Goal: Transaction & Acquisition: Purchase product/service

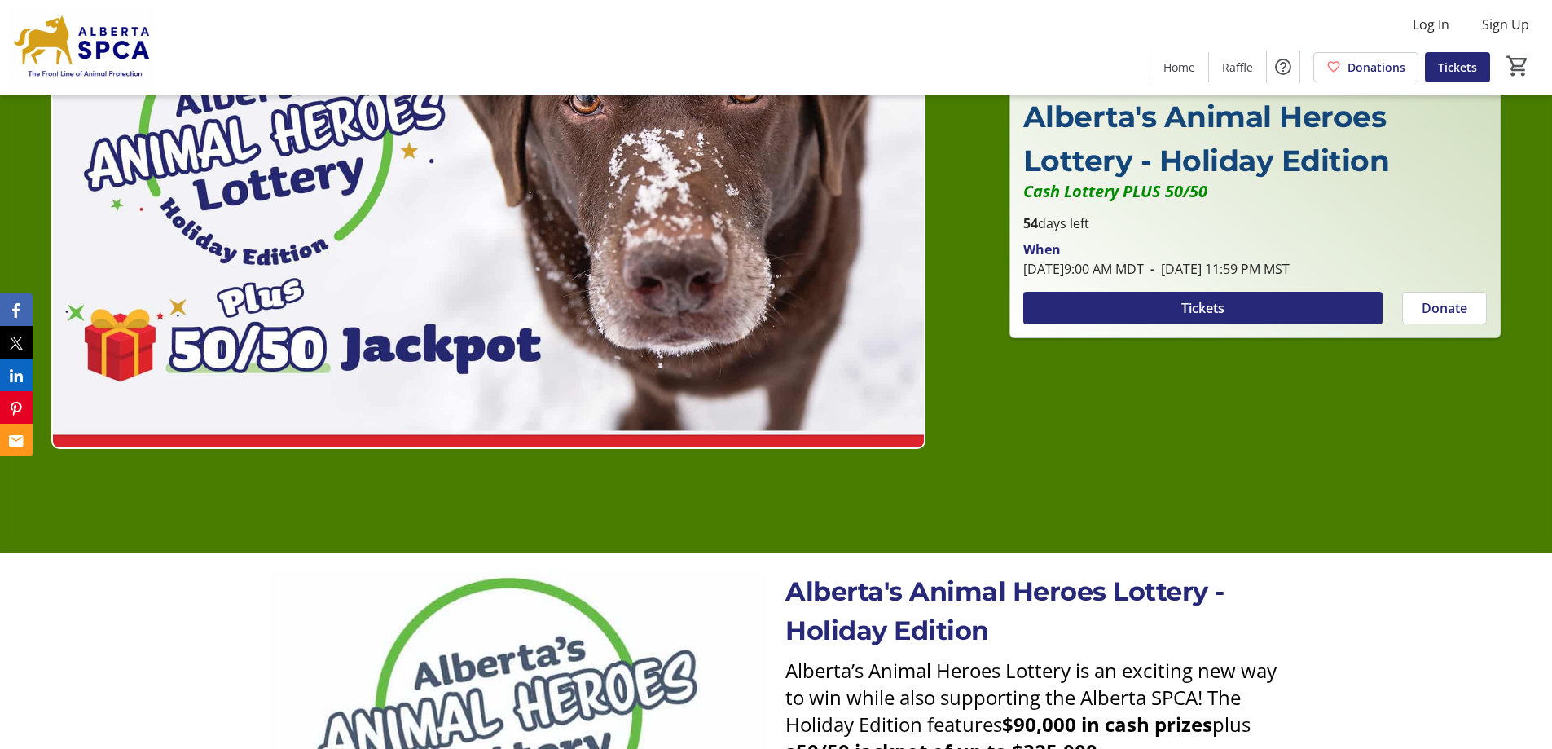
scroll to position [163, 0]
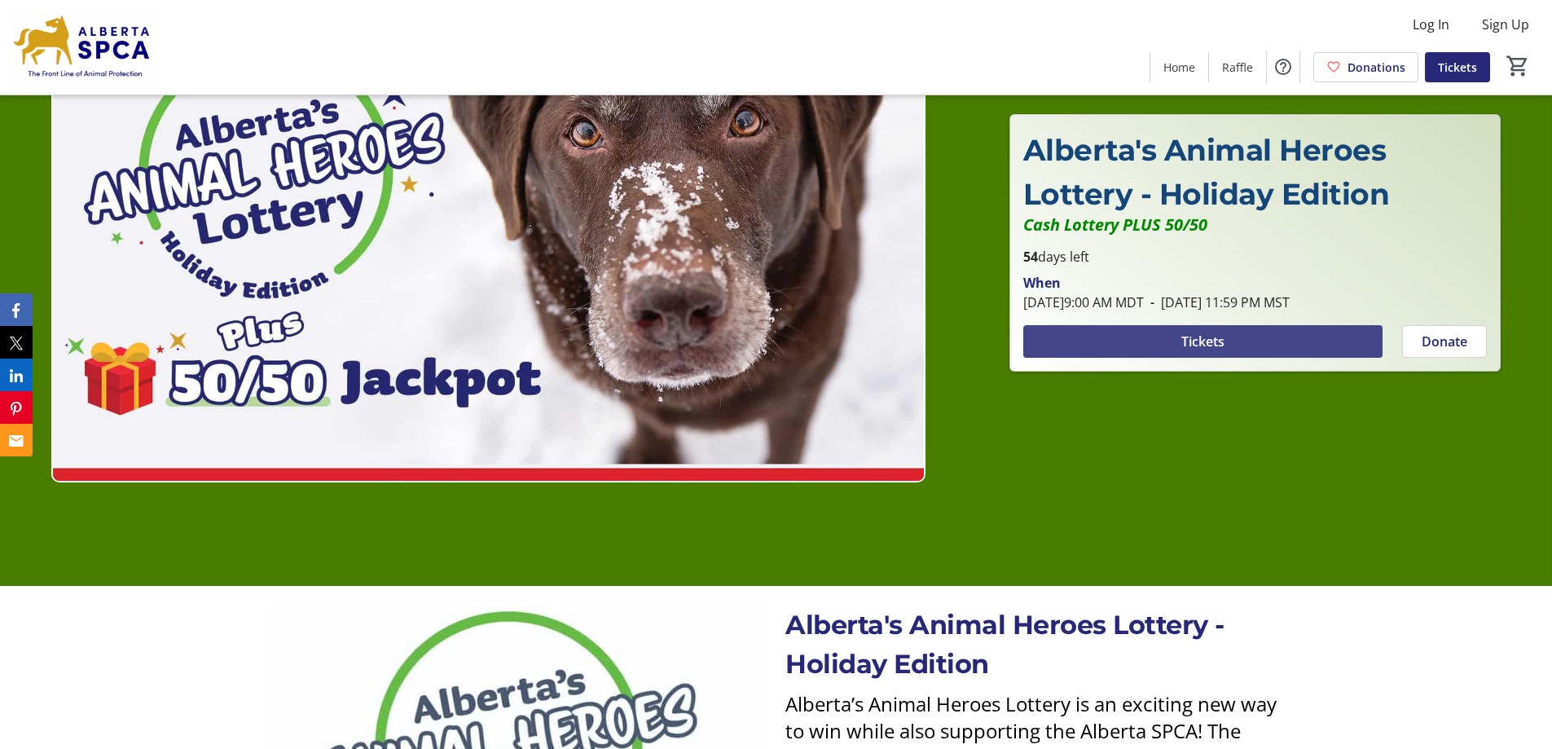
click at [1297, 343] on span at bounding box center [1202, 341] width 359 height 39
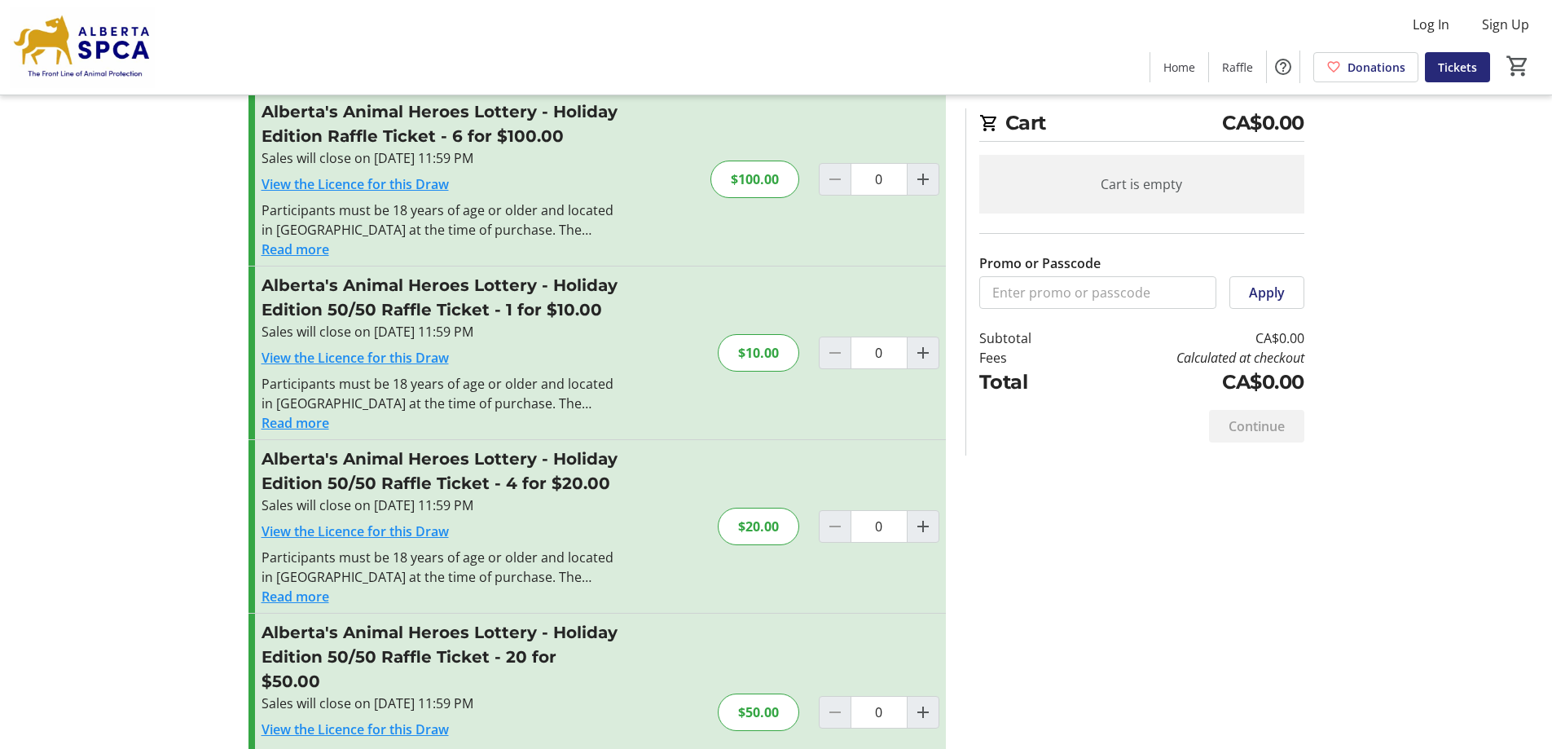
scroll to position [407, 0]
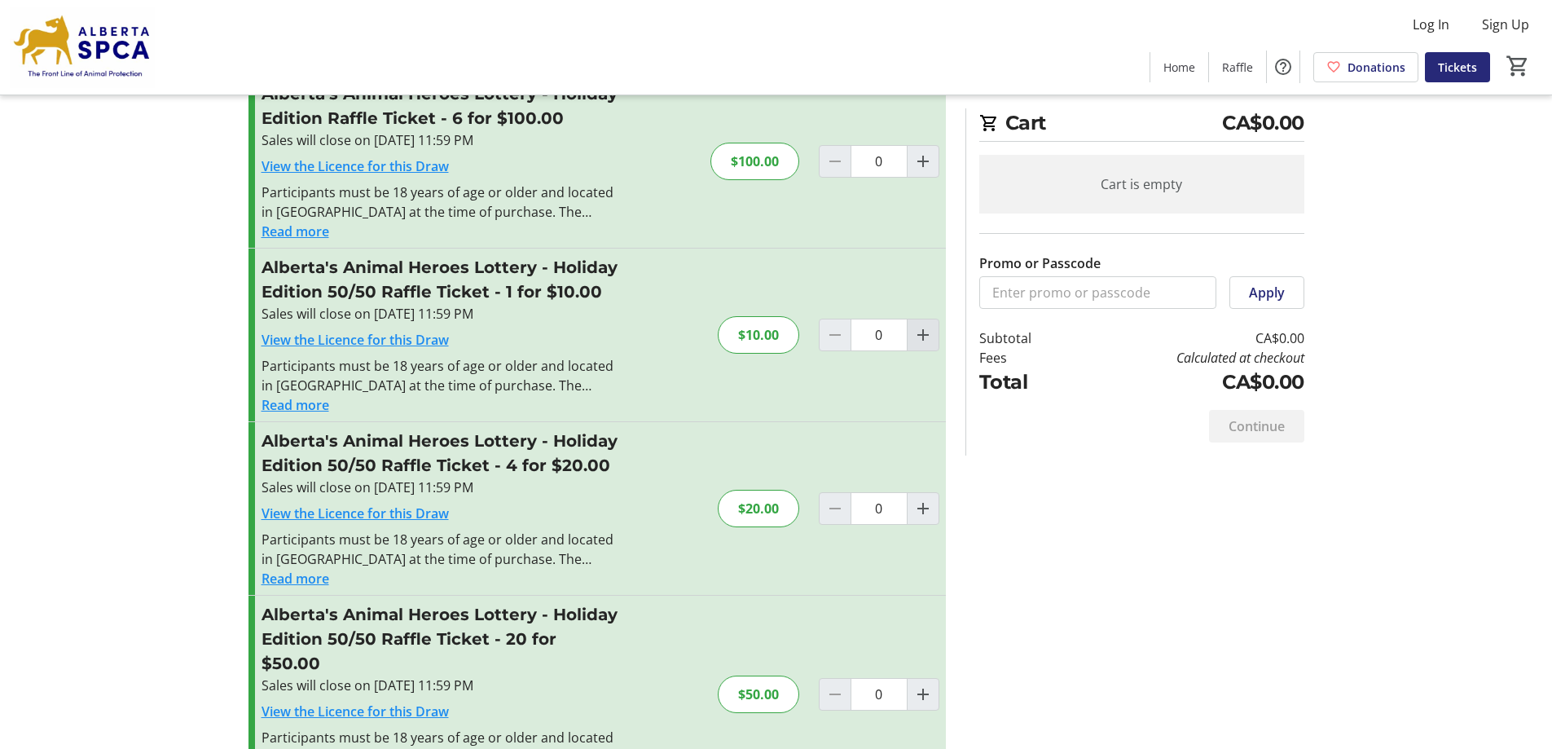
click at [930, 338] on mat-icon "Increment by one" at bounding box center [923, 335] width 20 height 20
type input "1"
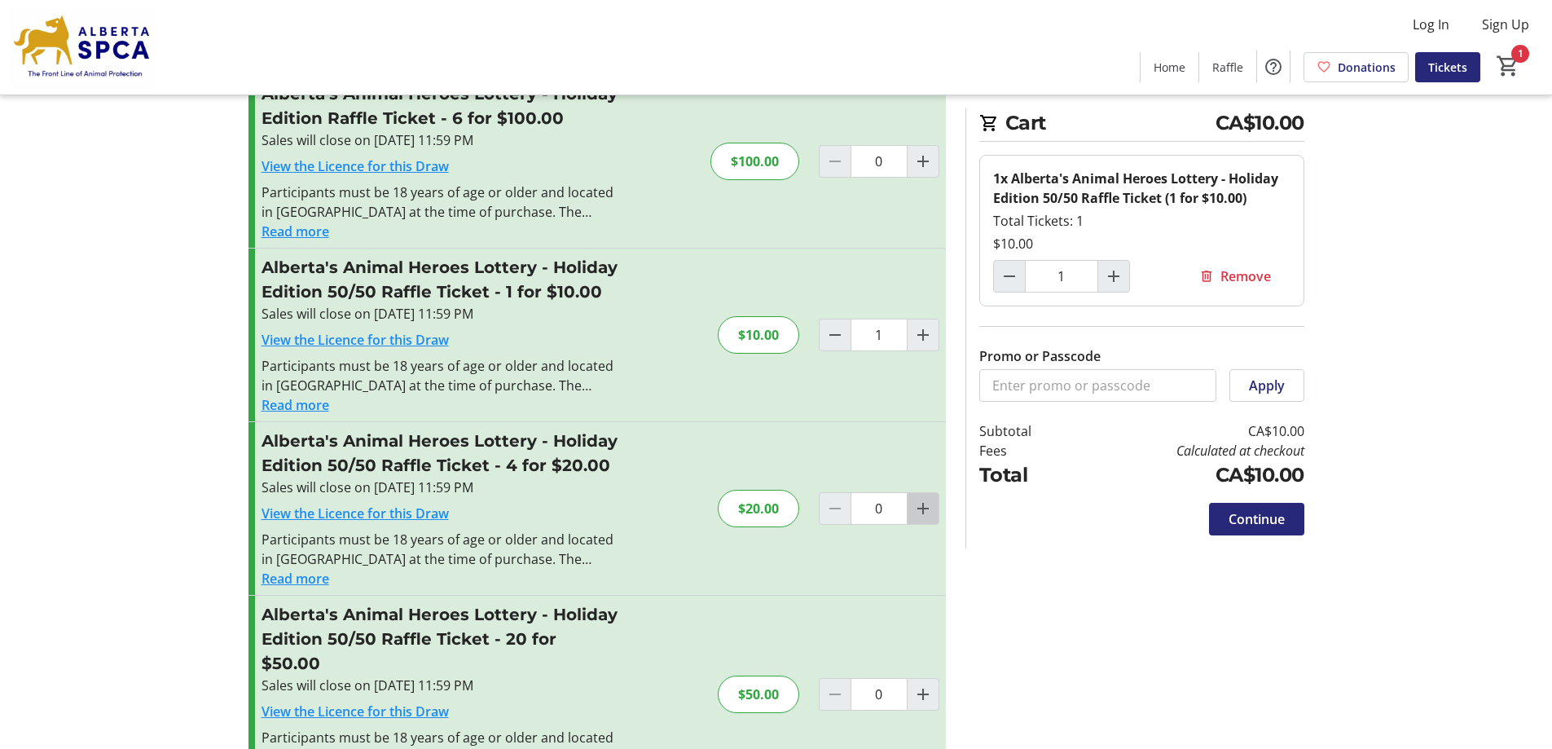
click at [924, 512] on mat-icon "Increment by one" at bounding box center [923, 509] width 20 height 20
type input "2"
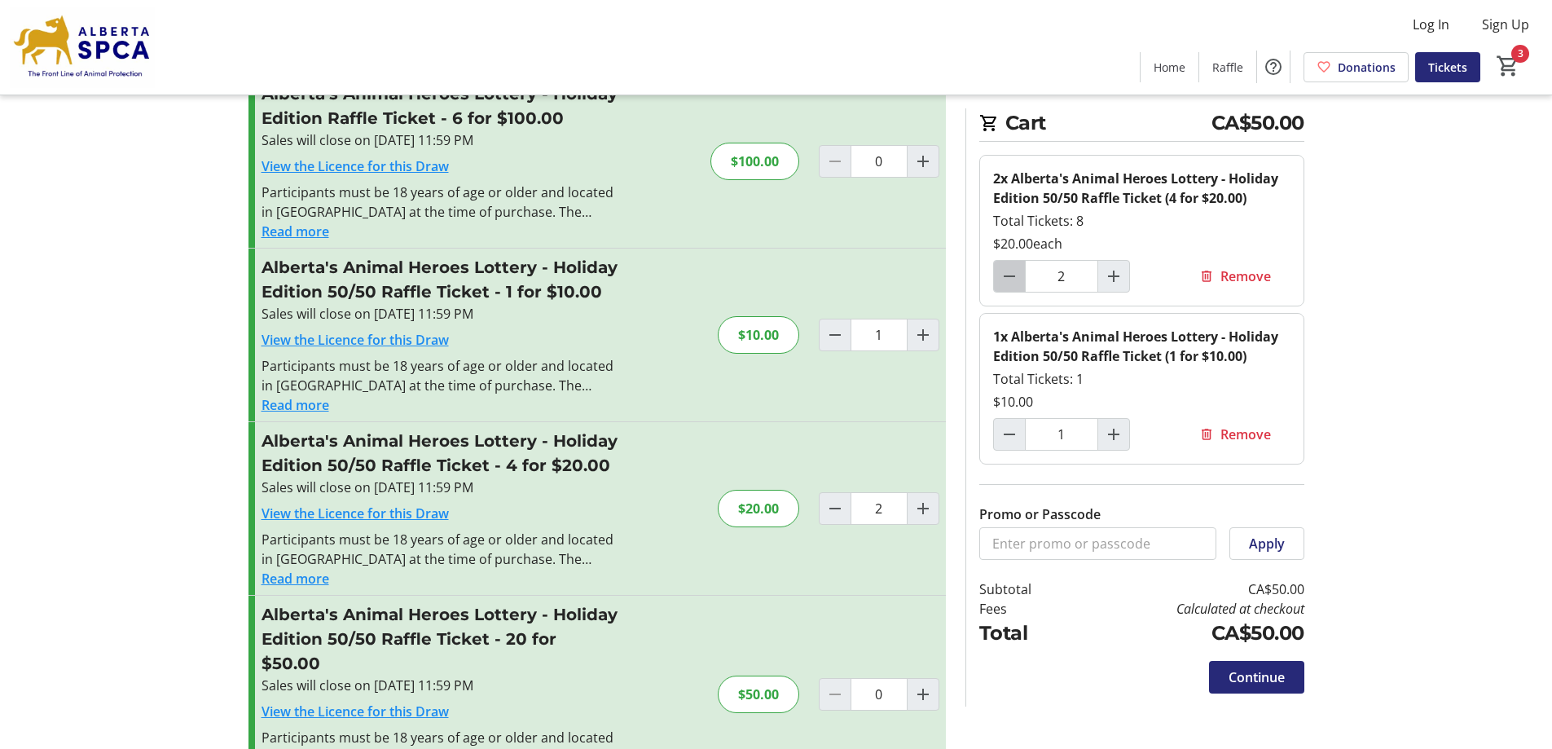
click at [1006, 275] on mat-icon "Decrement by one" at bounding box center [1010, 276] width 20 height 20
type input "0"
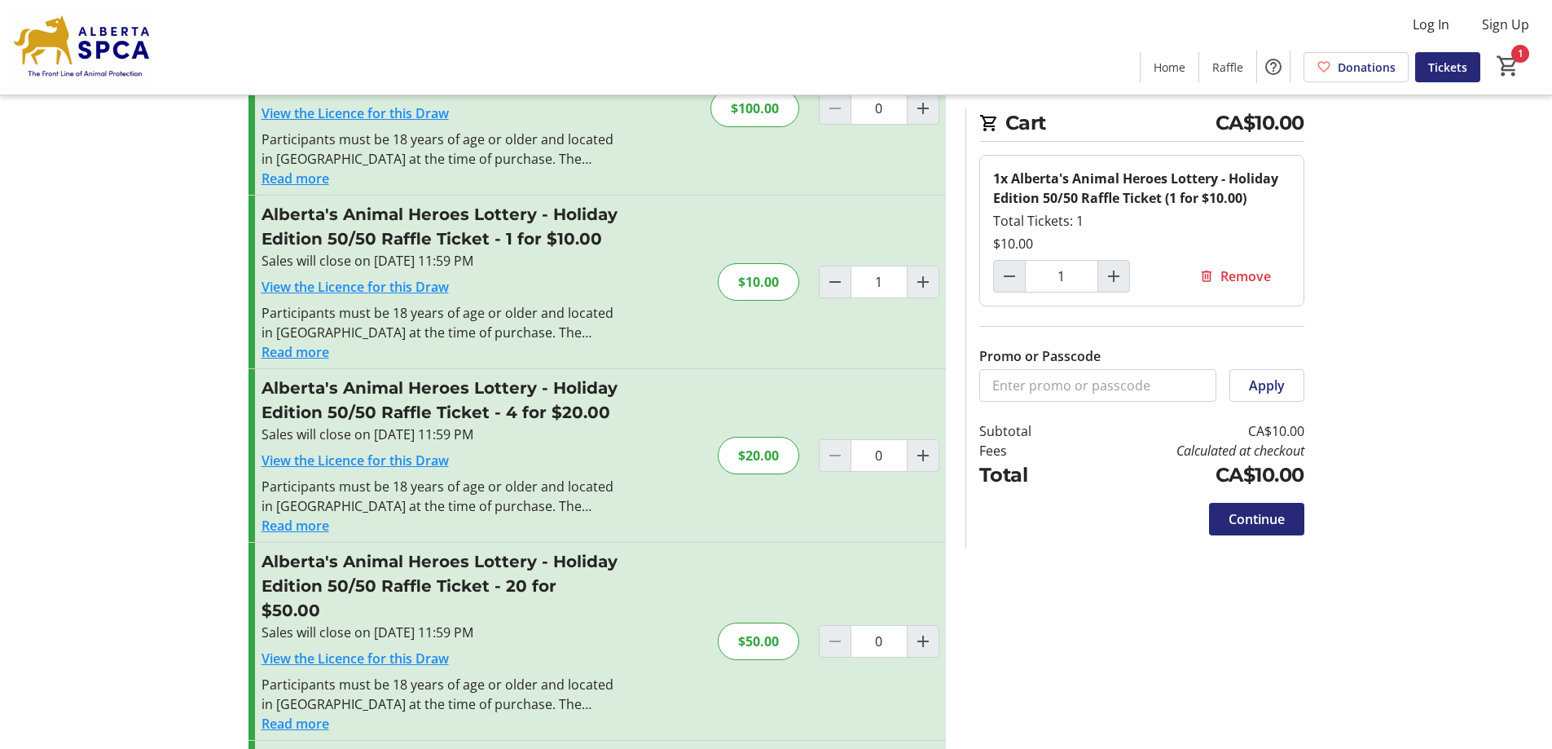
scroll to position [489, 0]
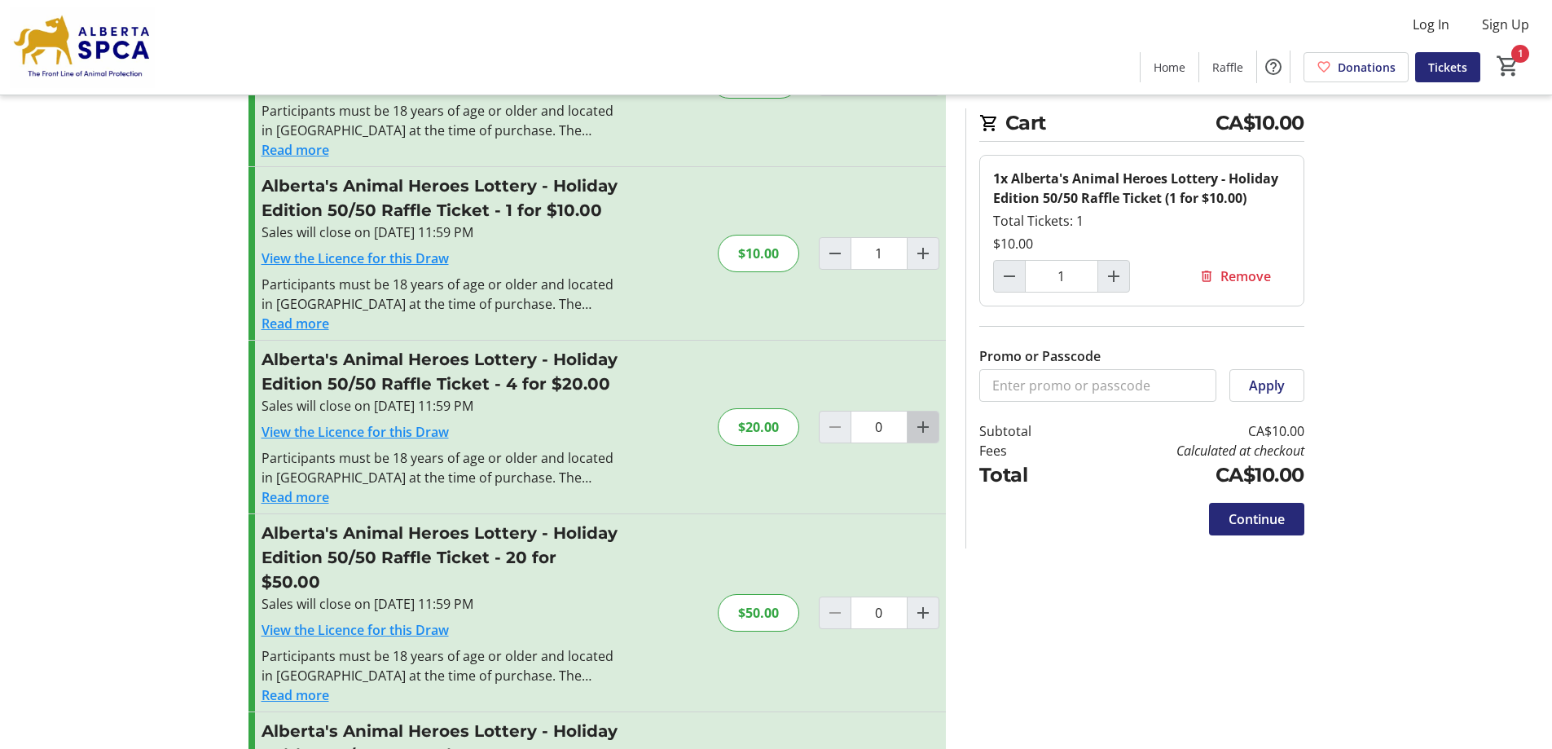
click at [922, 430] on mat-icon "Increment by one" at bounding box center [923, 427] width 20 height 20
type input "1"
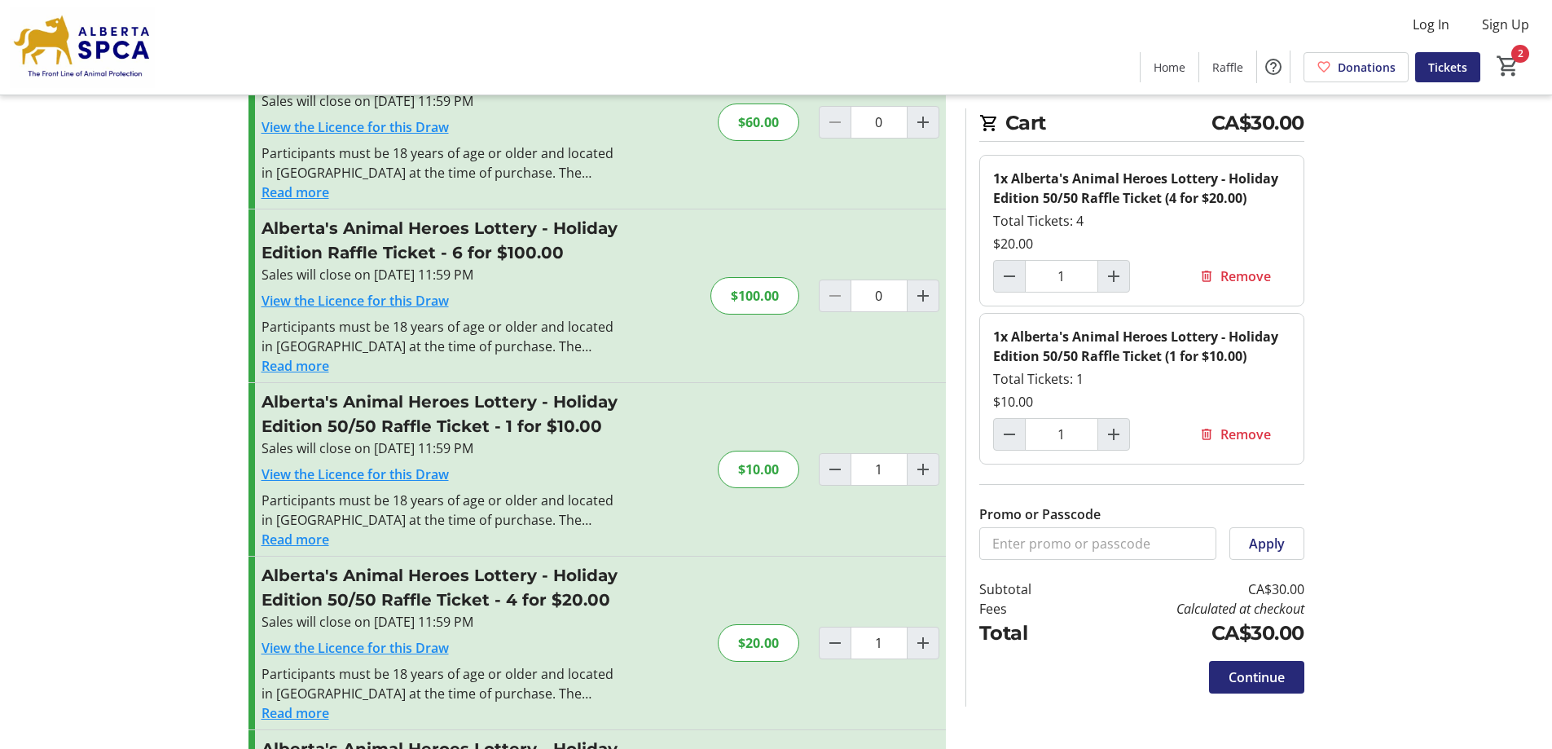
scroll to position [244, 0]
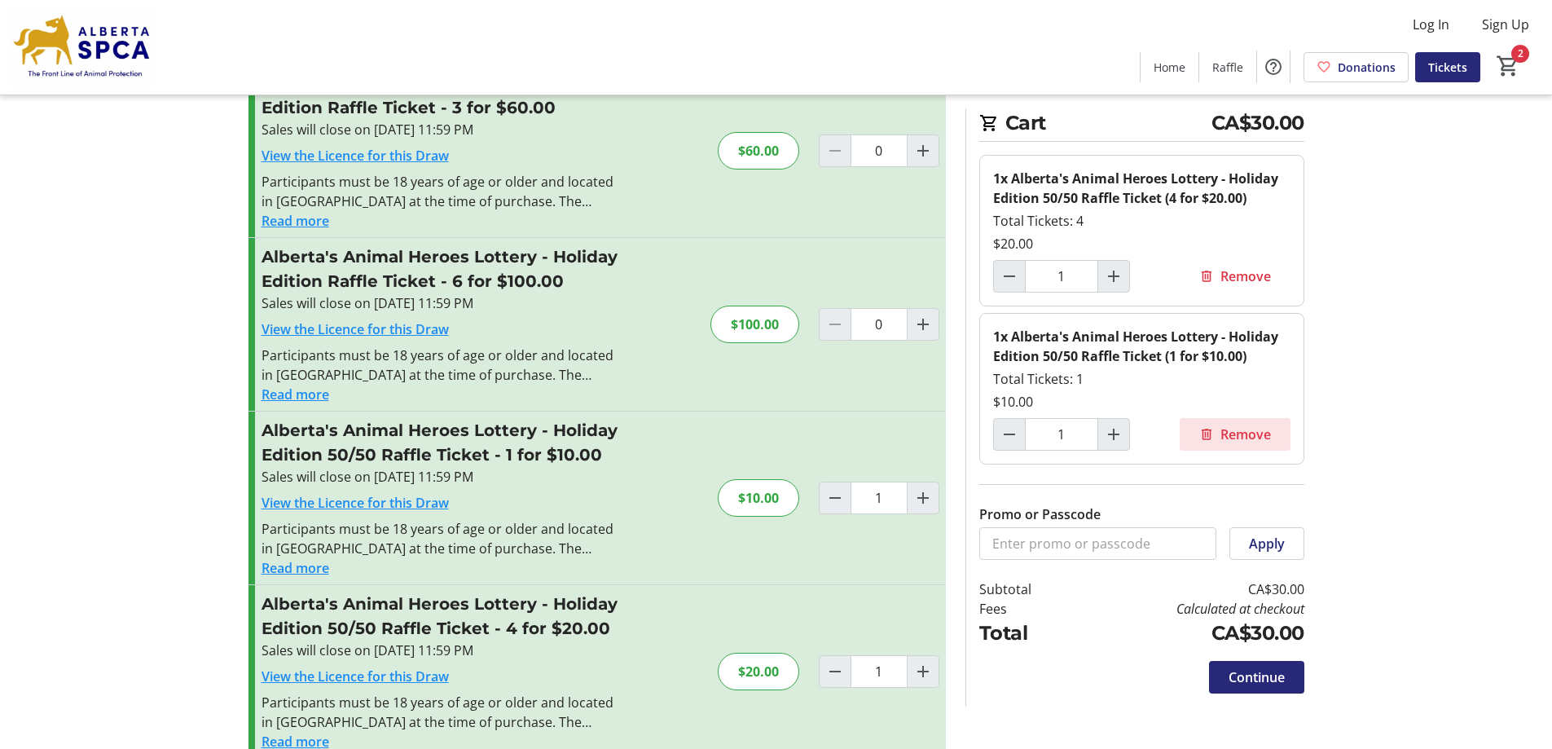
click at [1243, 429] on span "Remove" at bounding box center [1246, 434] width 51 height 20
type input "0"
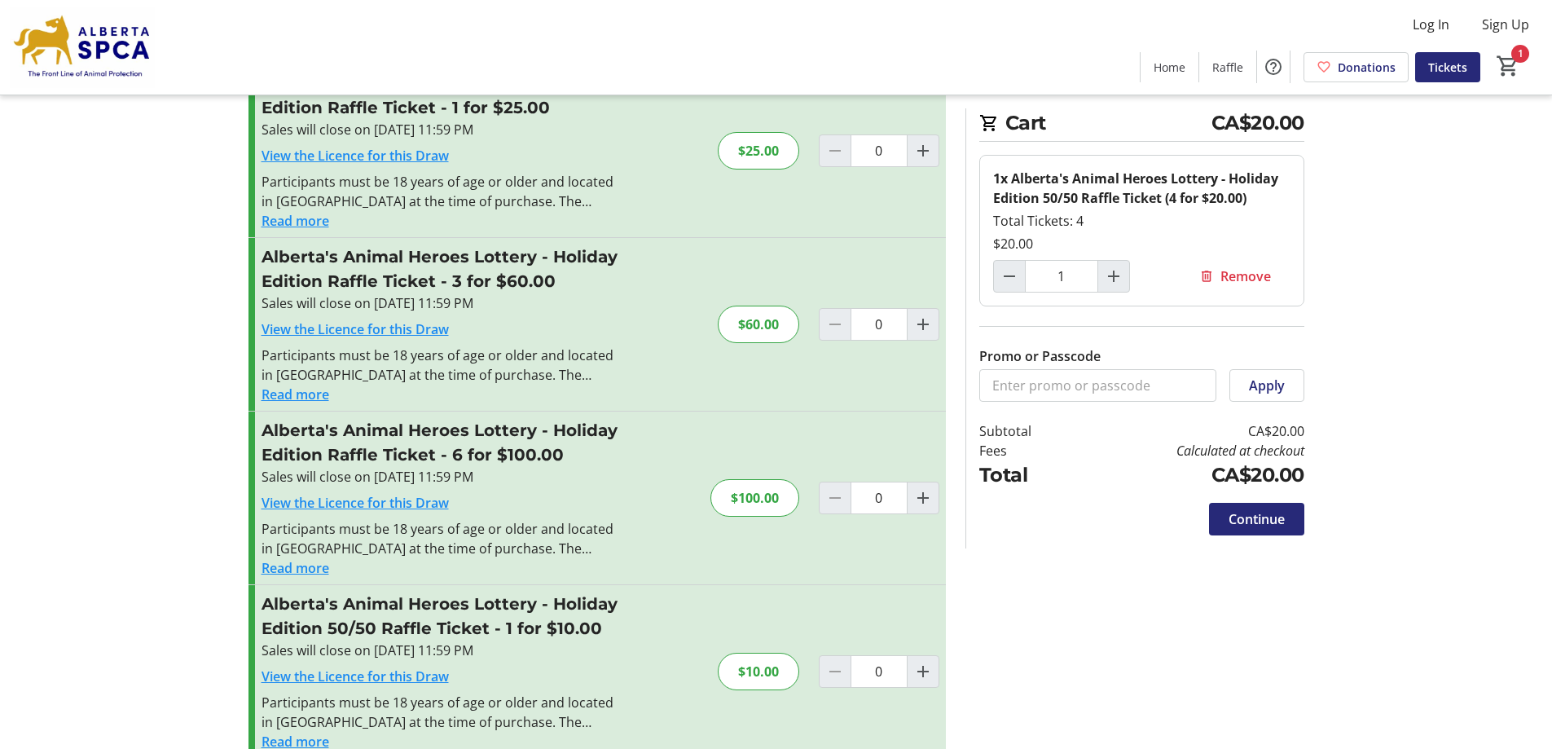
scroll to position [0, 0]
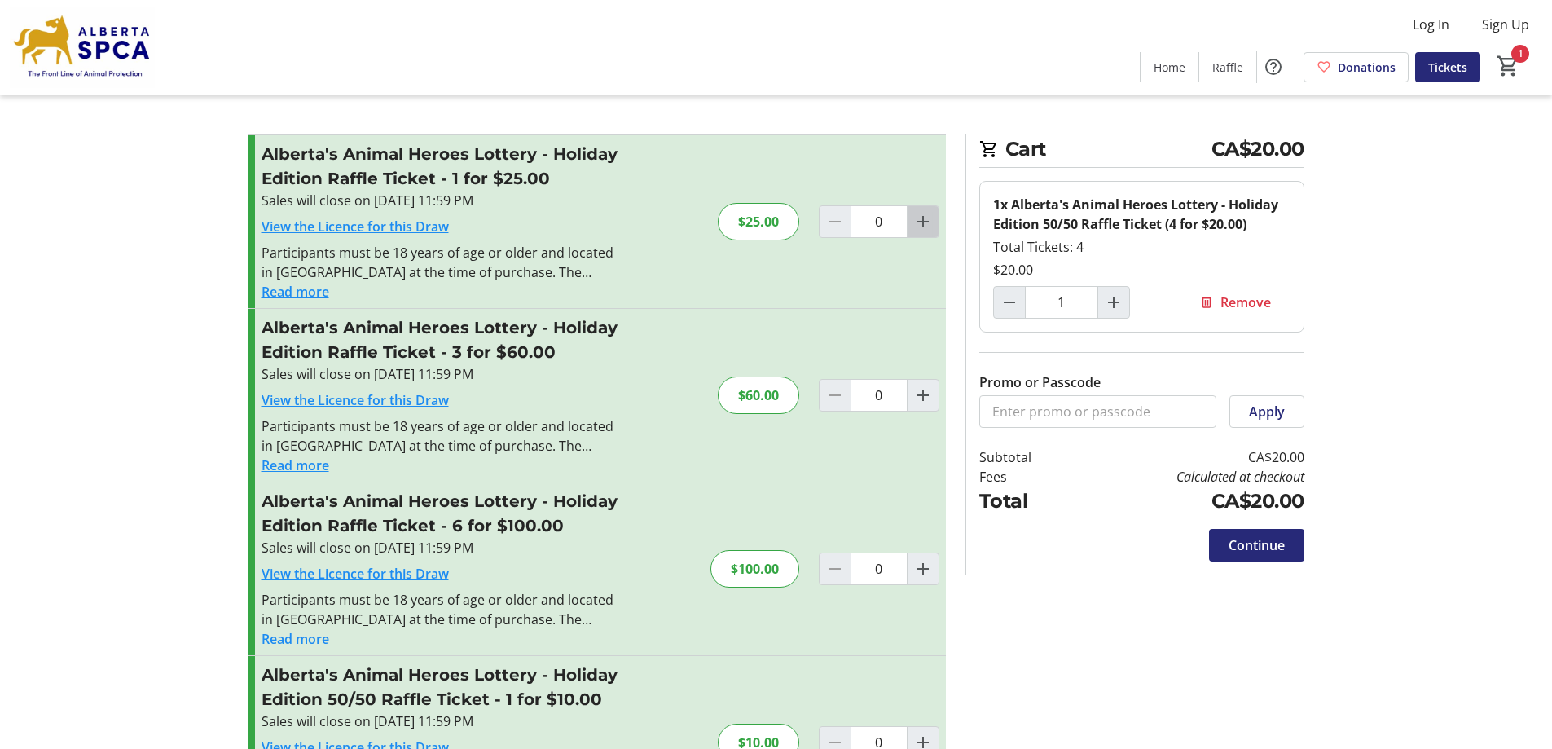
click at [926, 223] on mat-icon "Increment by one" at bounding box center [923, 222] width 20 height 20
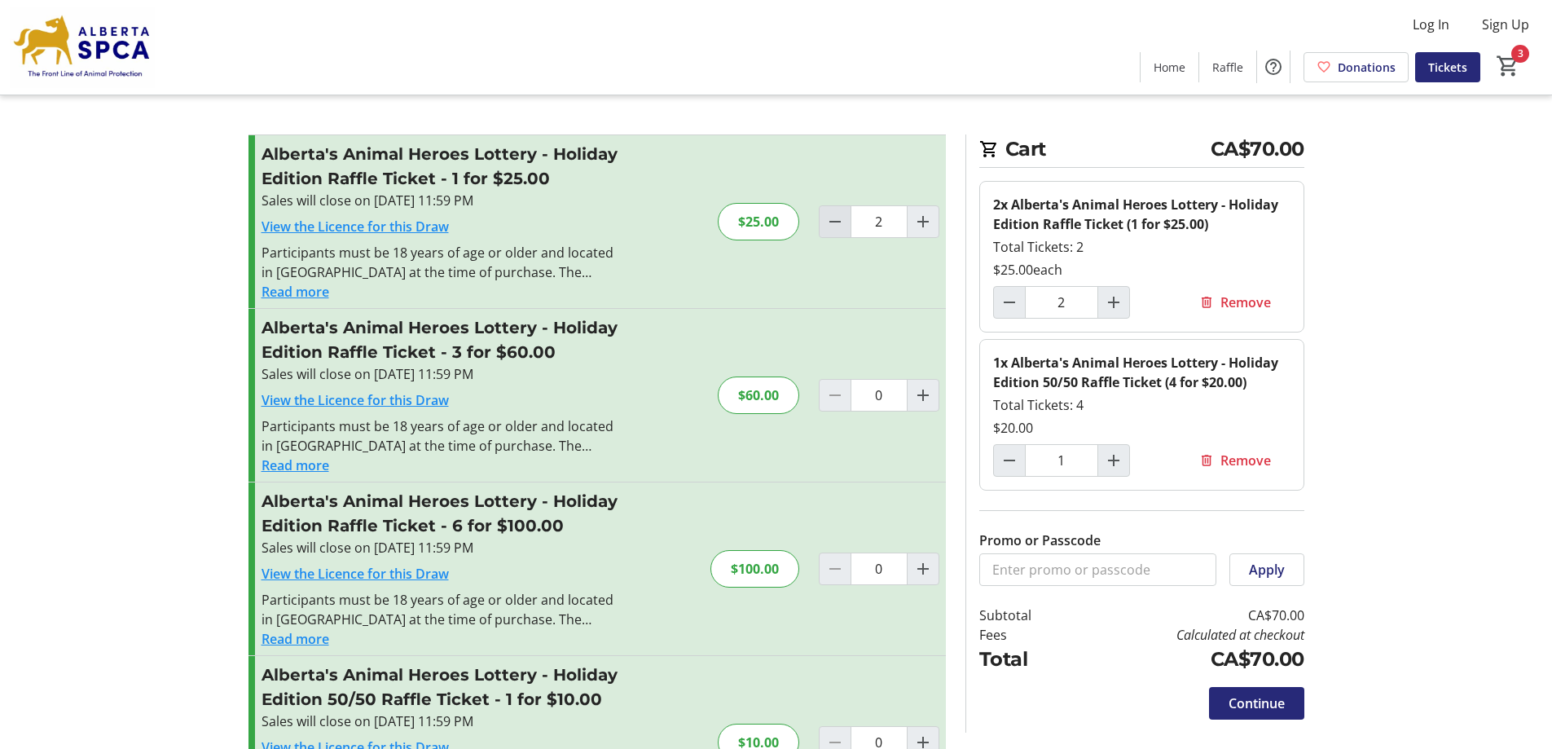
click at [838, 219] on mat-icon "Decrement by one" at bounding box center [835, 222] width 20 height 20
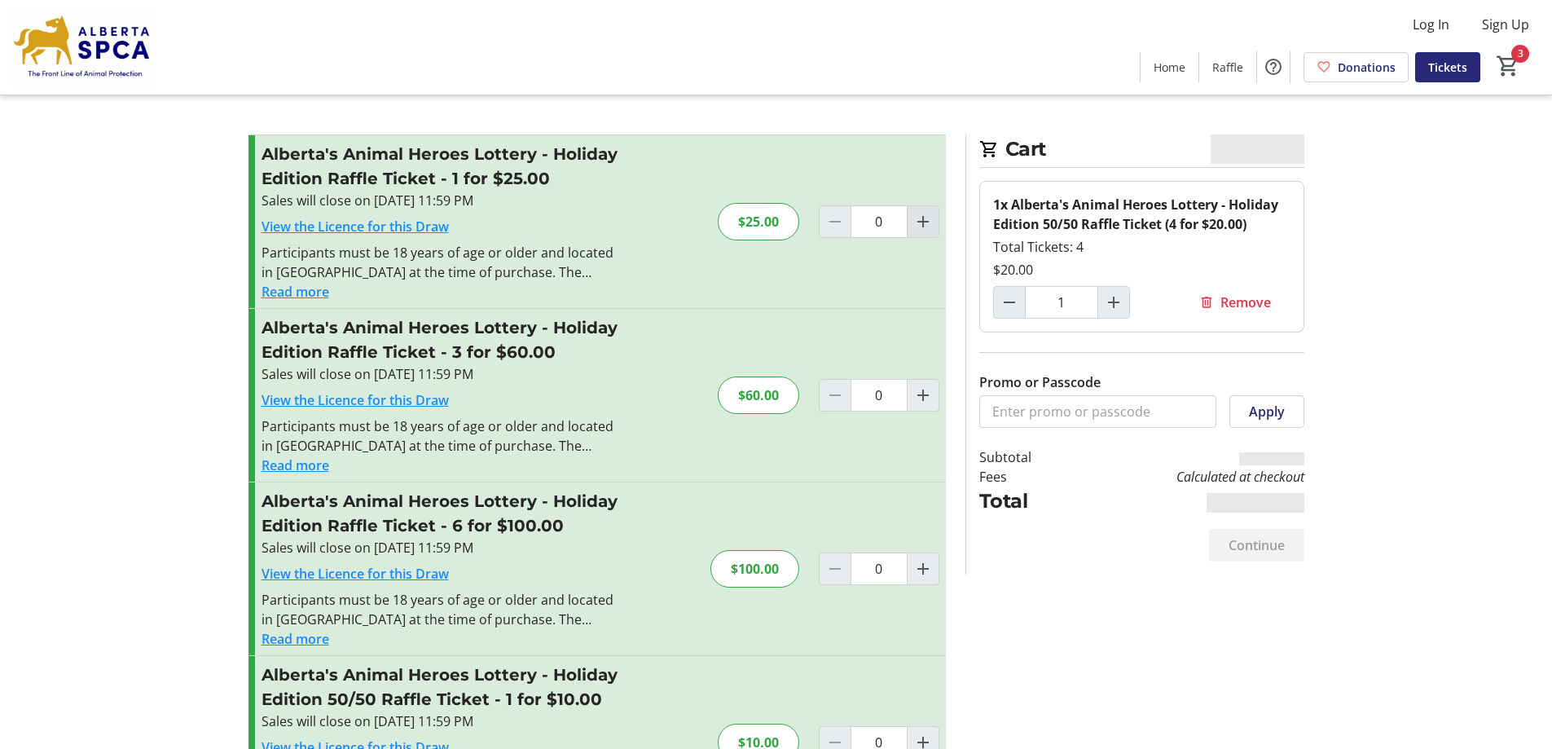
click at [926, 221] on mat-icon "Increment by one" at bounding box center [923, 222] width 20 height 20
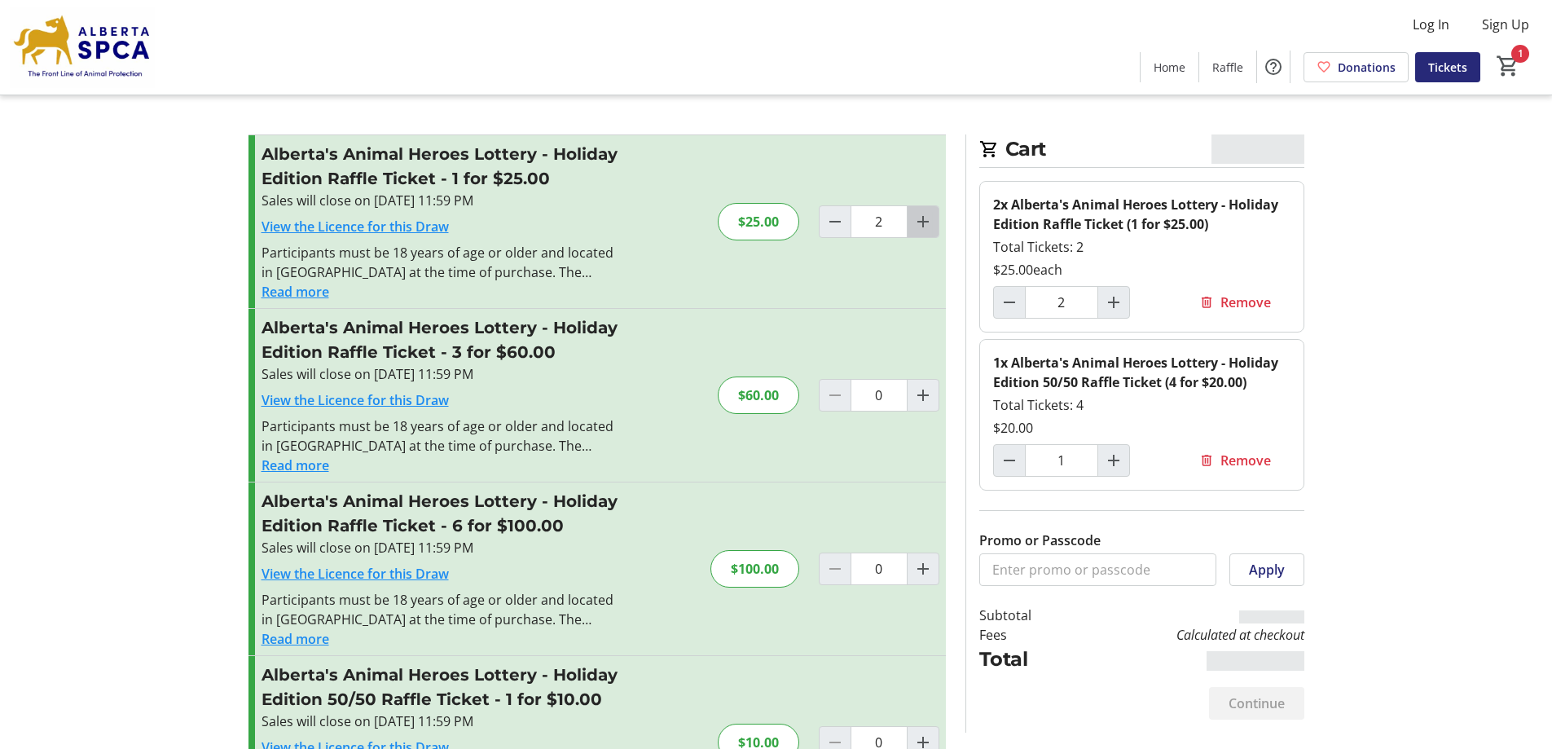
click at [926, 221] on mat-icon "Increment by one" at bounding box center [923, 222] width 20 height 20
type input "4"
click at [926, 221] on mat-icon "Increment by one" at bounding box center [923, 222] width 20 height 20
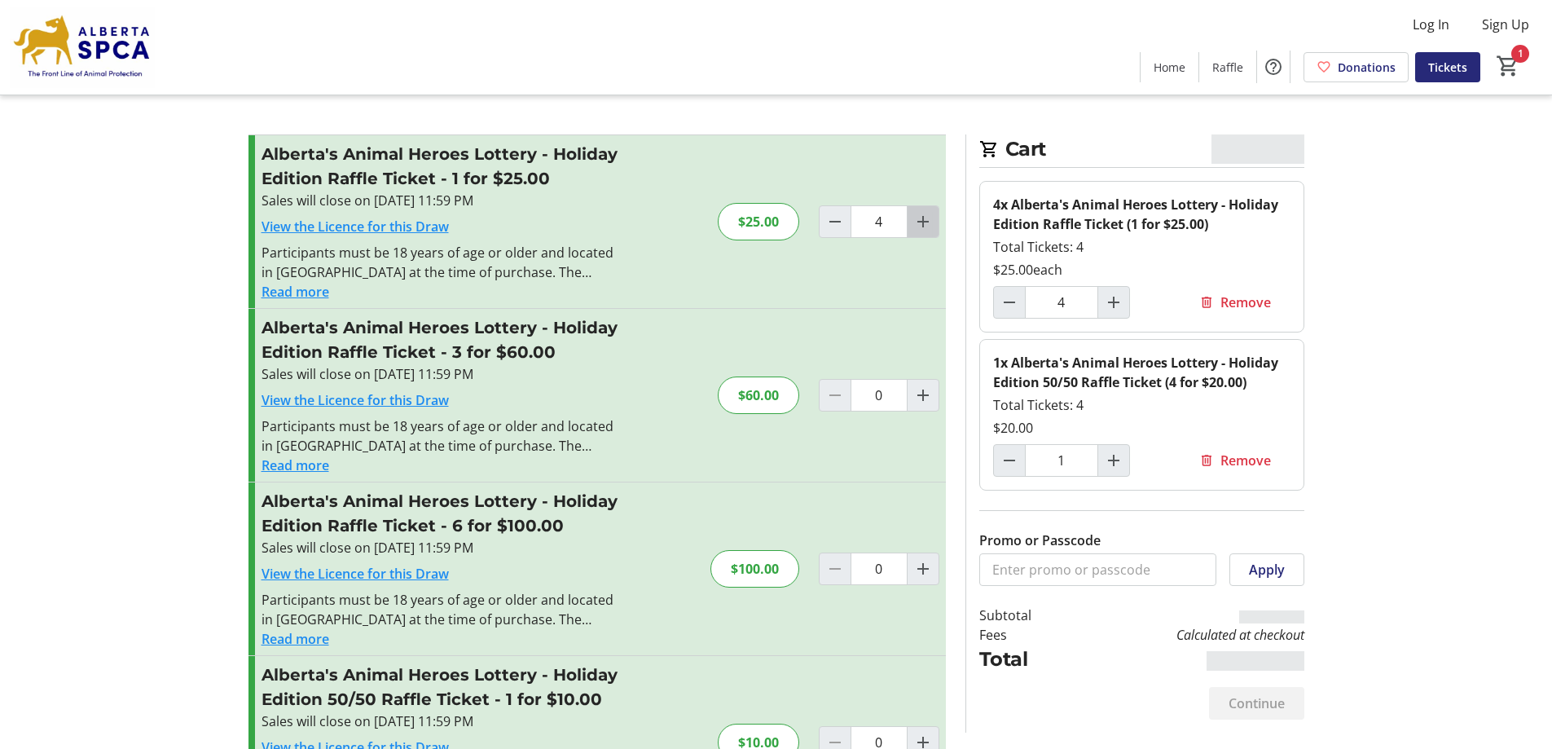
type input "5"
click at [842, 231] on button "Decrement by one" at bounding box center [835, 221] width 31 height 31
click at [842, 231] on mat-icon "Decrement by one" at bounding box center [835, 222] width 20 height 20
type input "3"
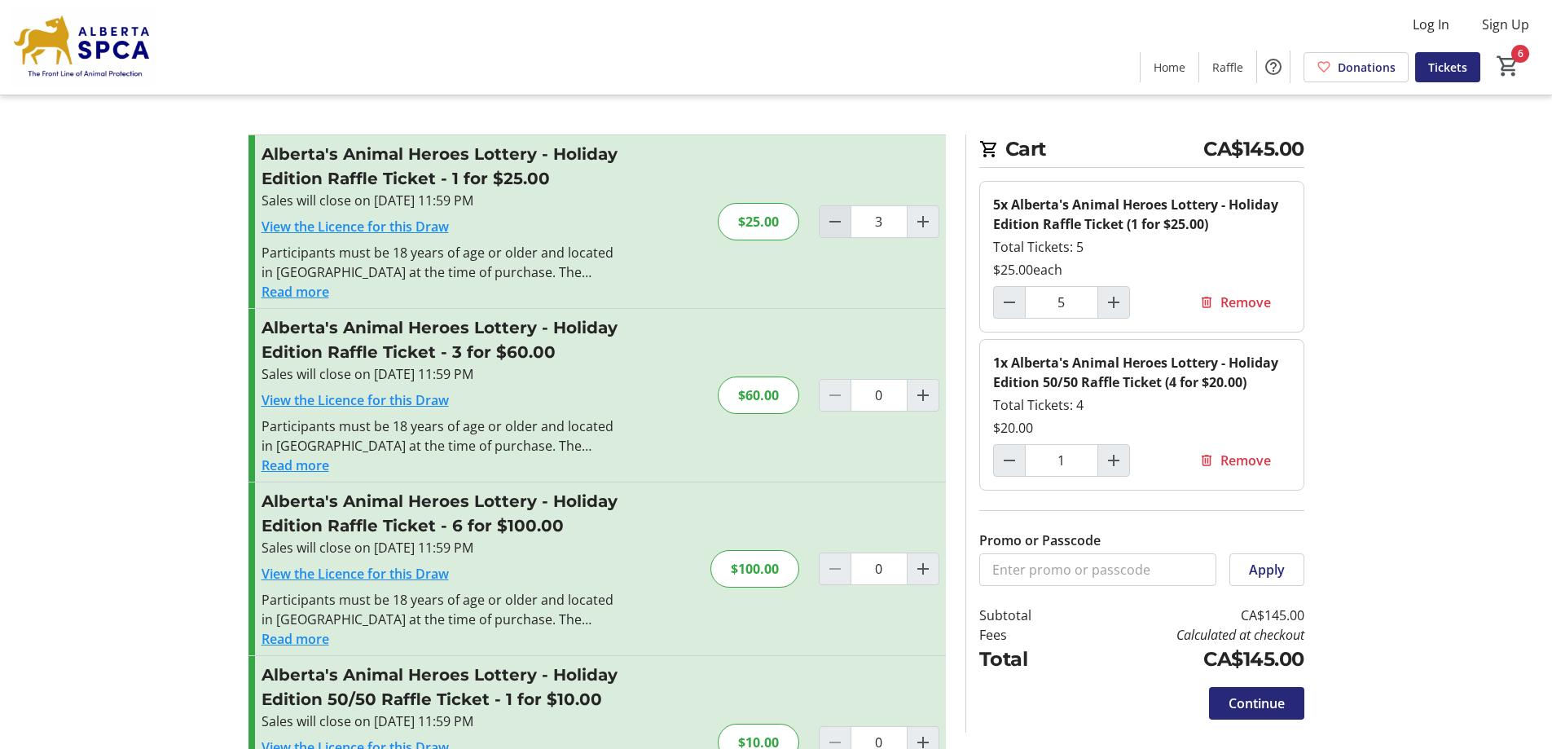
type input "3"
click at [842, 230] on mat-icon "Decrement by one" at bounding box center [835, 222] width 20 height 20
type input "1"
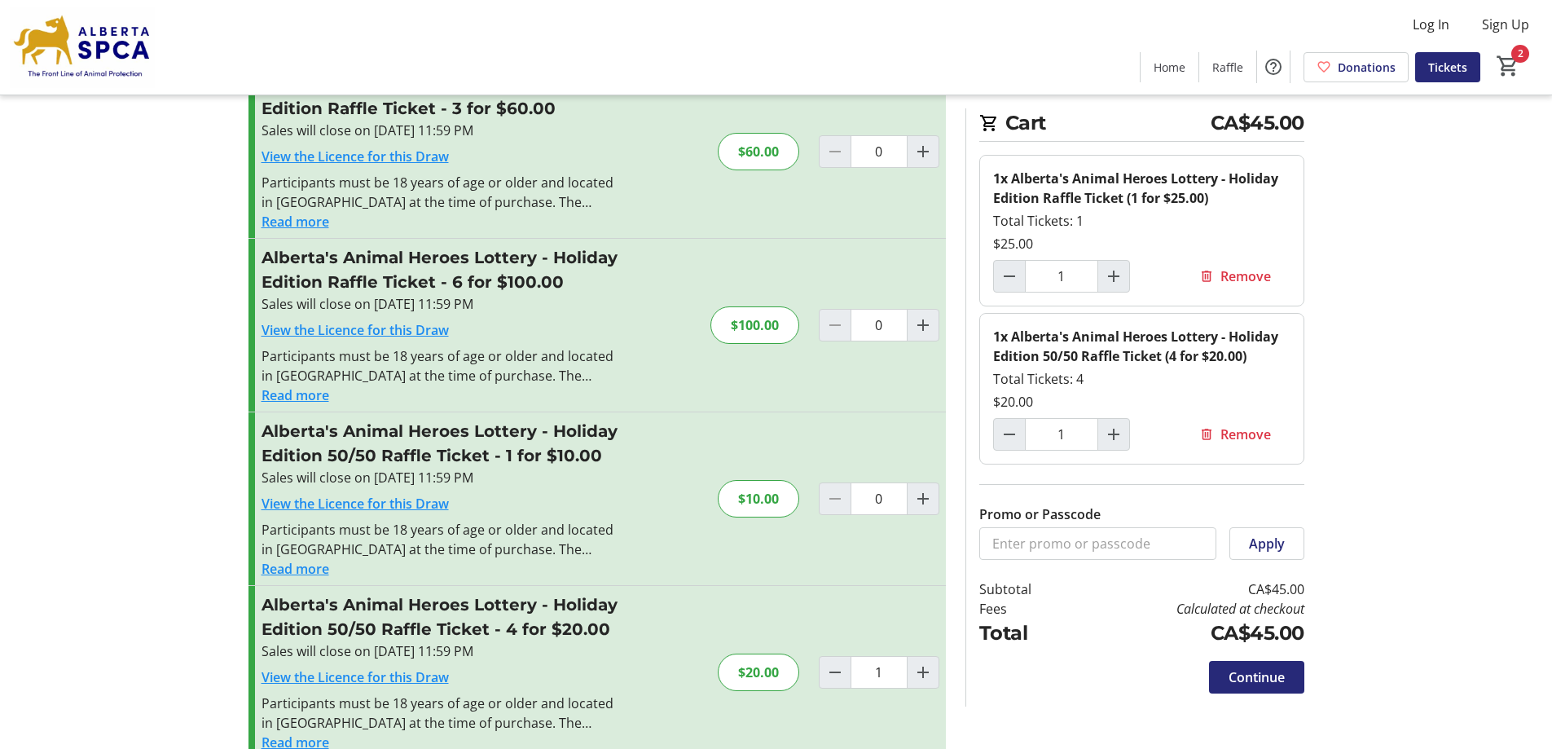
scroll to position [244, 0]
click at [1268, 675] on span "Continue" at bounding box center [1257, 677] width 56 height 20
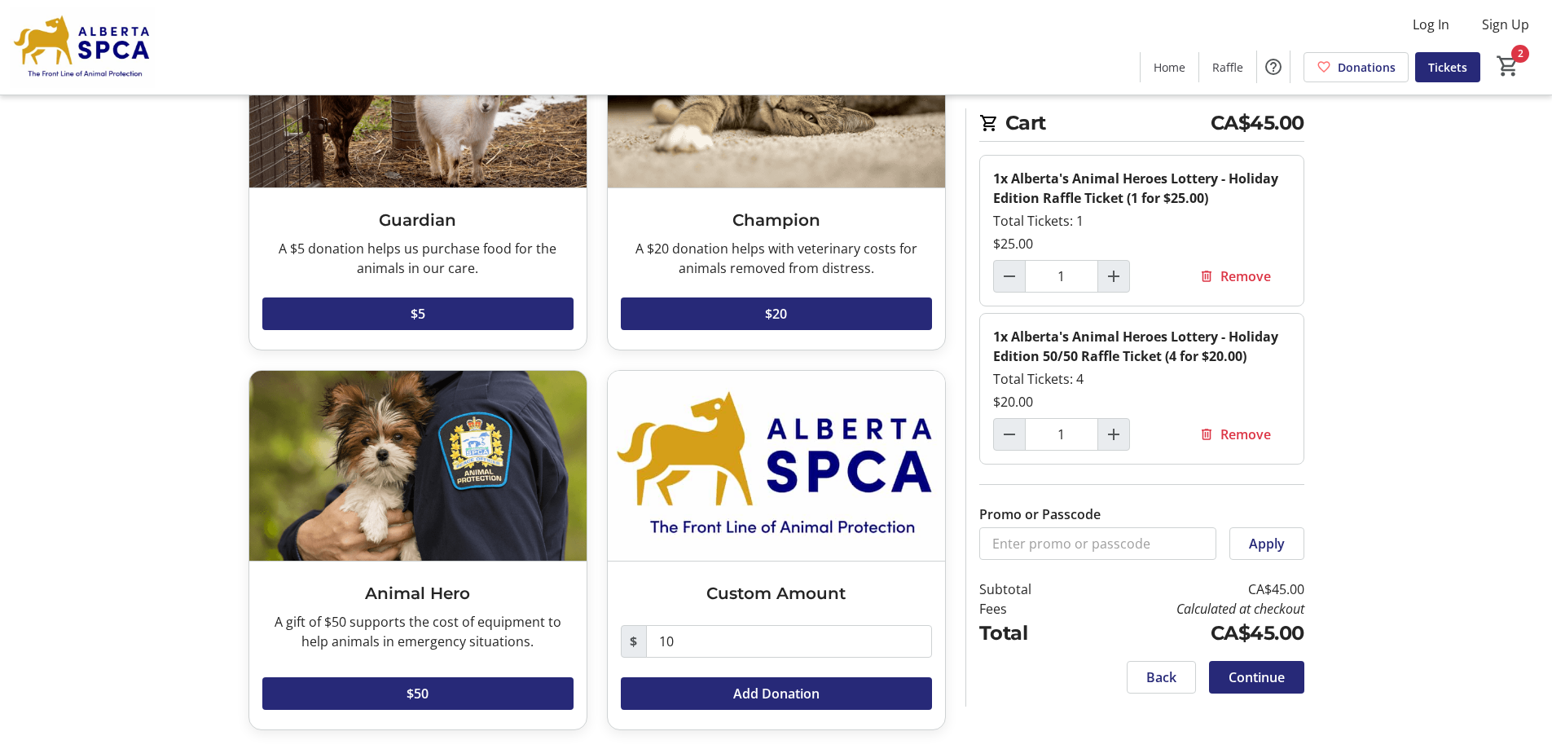
scroll to position [187, 0]
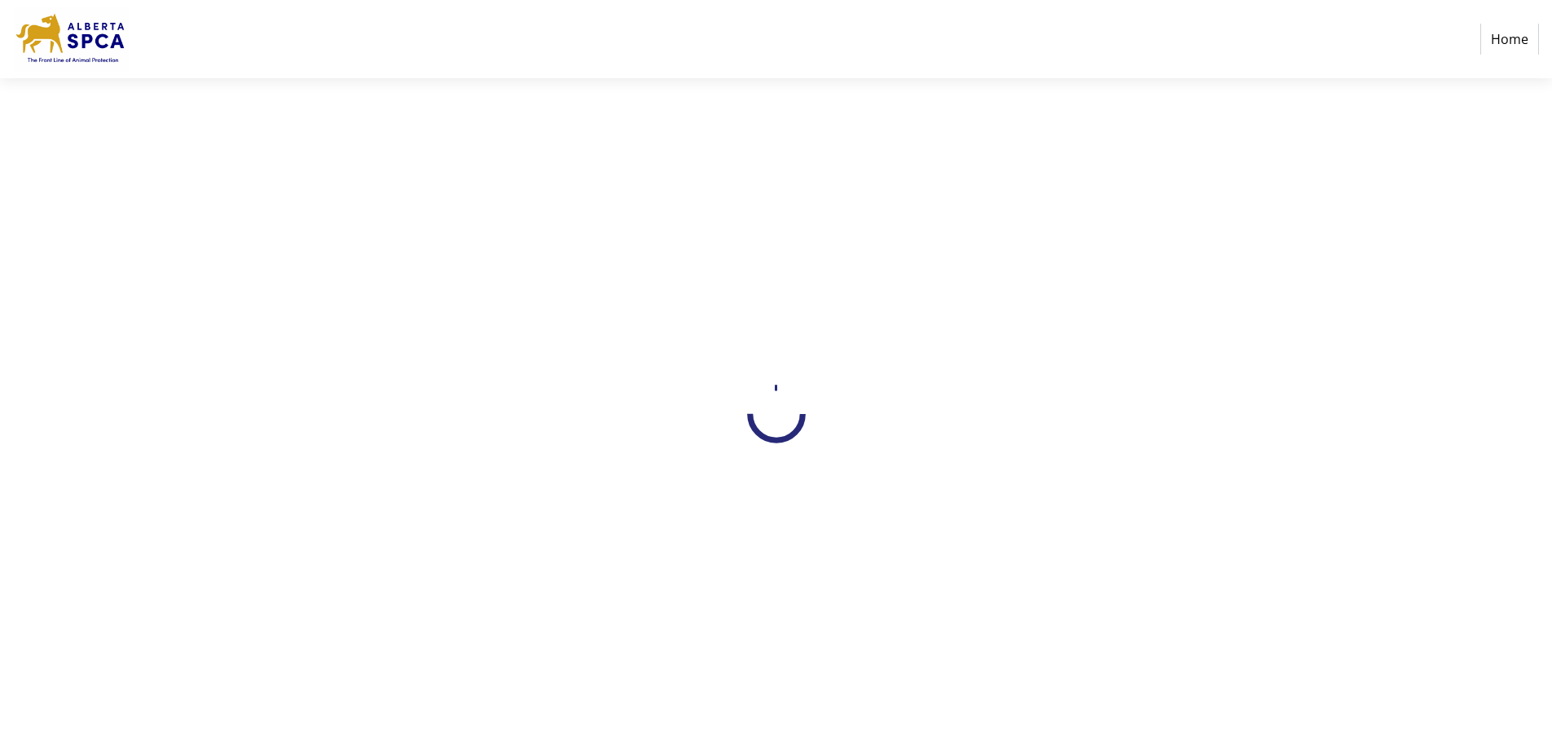
select select "CA"
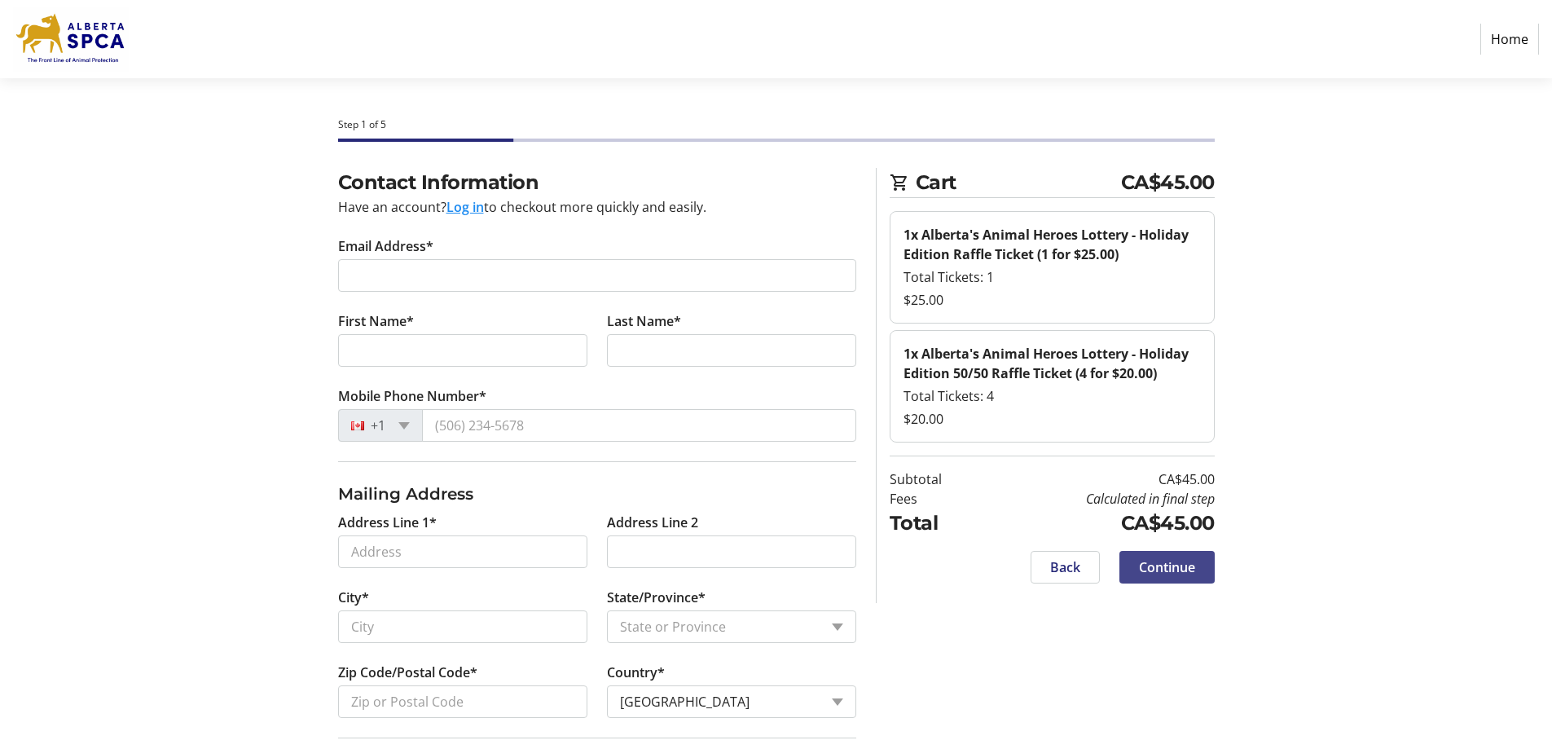
click at [1181, 574] on span "Continue" at bounding box center [1167, 567] width 56 height 20
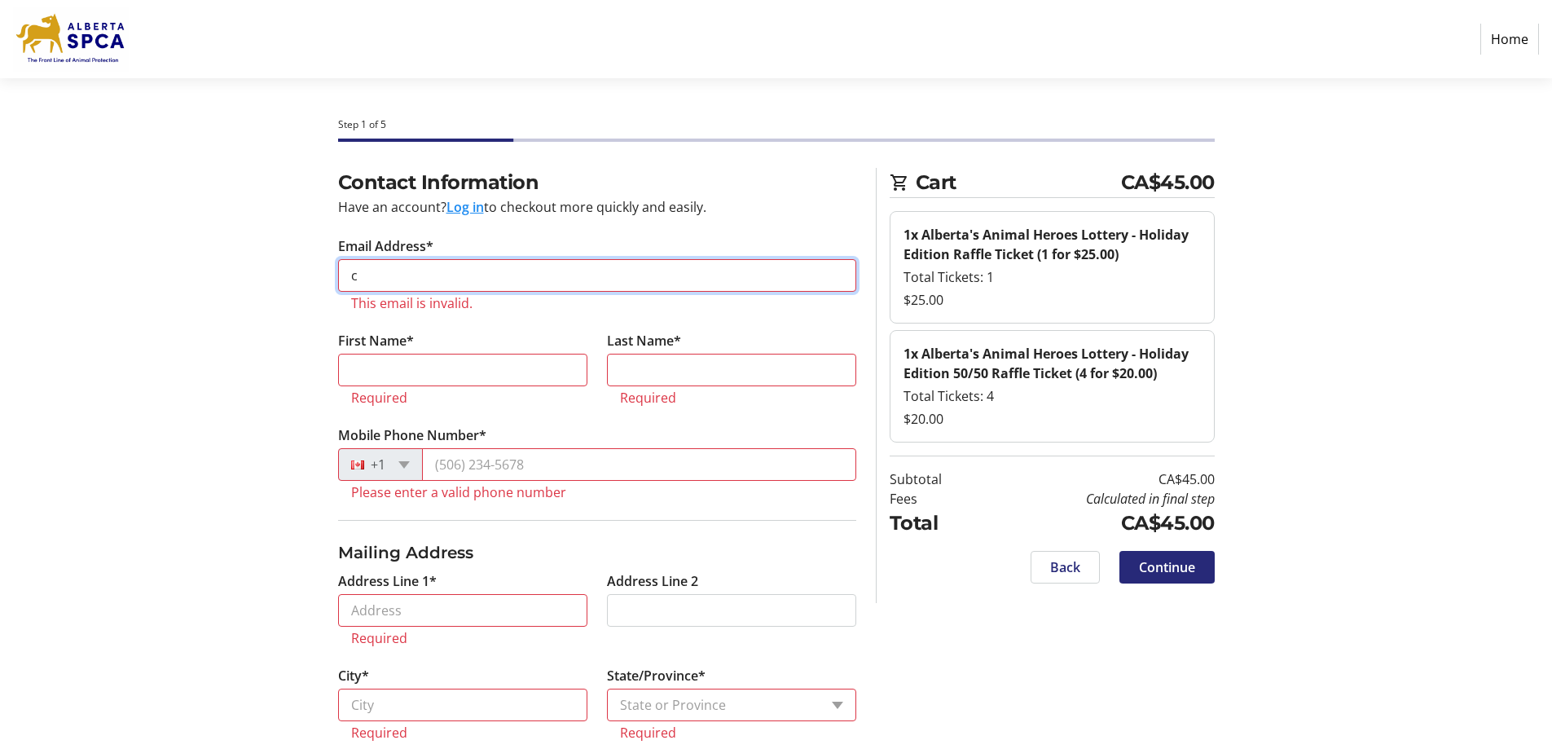
type input "[EMAIL_ADDRESS][DOMAIN_NAME]"
type input "[PERSON_NAME]"
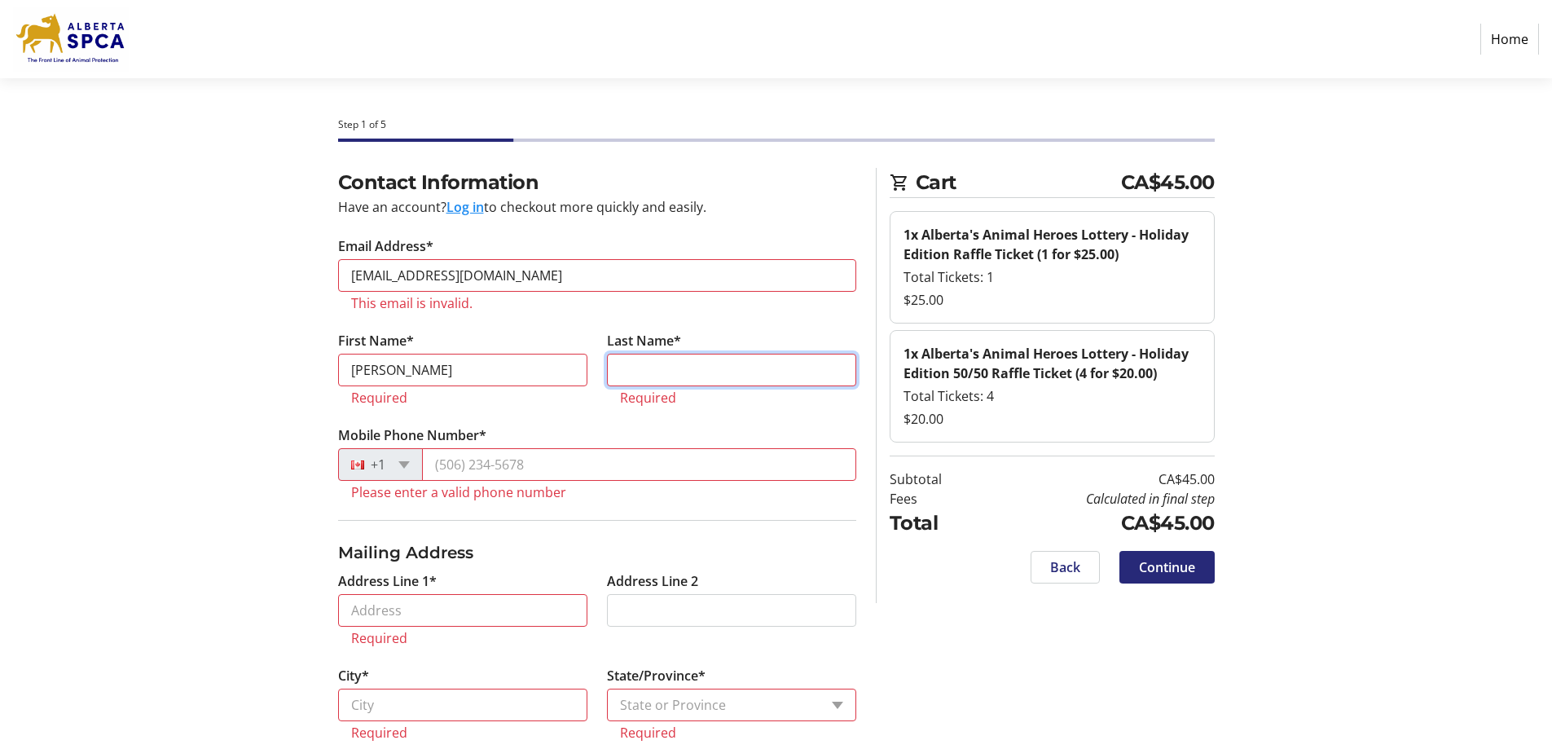
type input "Plul"
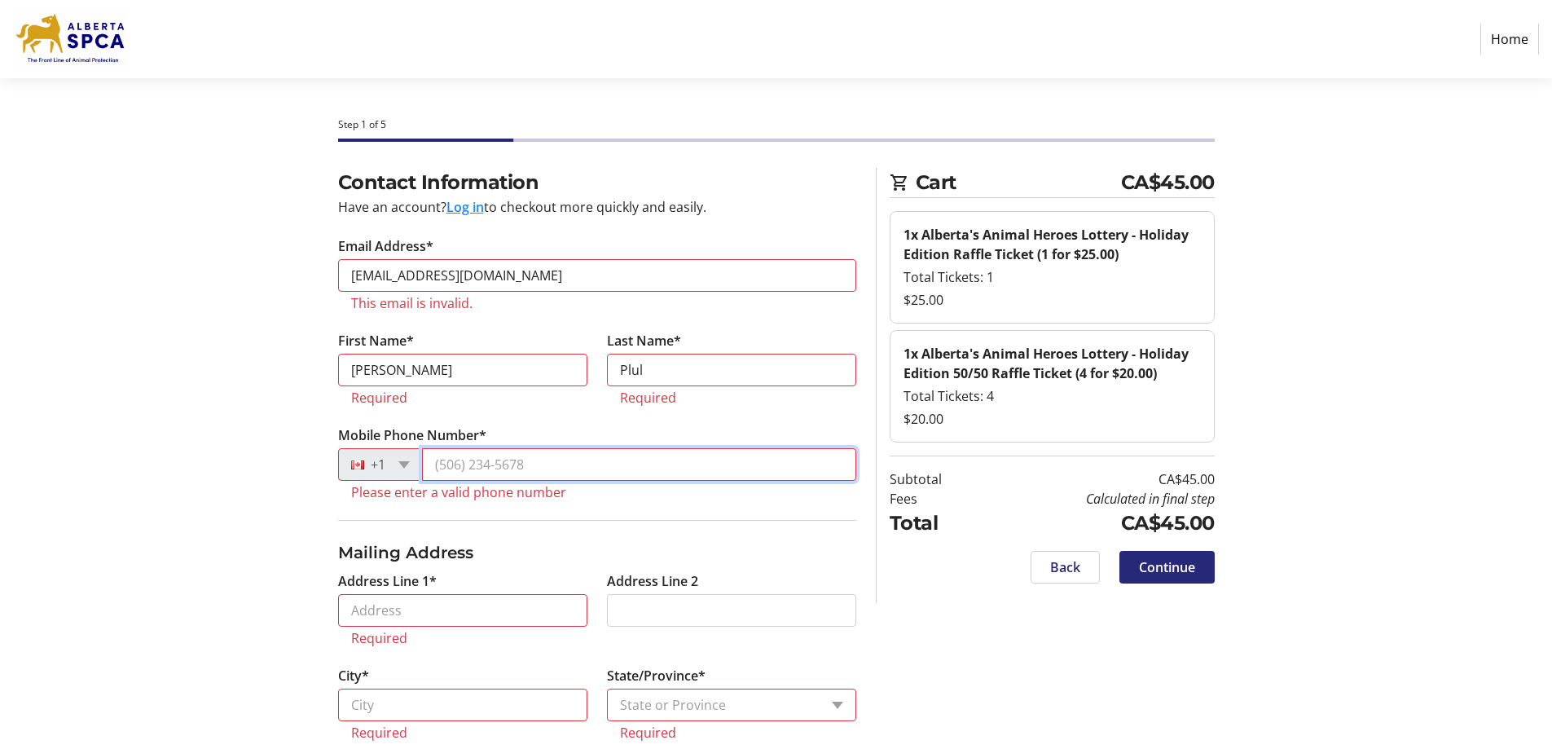
type input "[PHONE_NUMBER]"
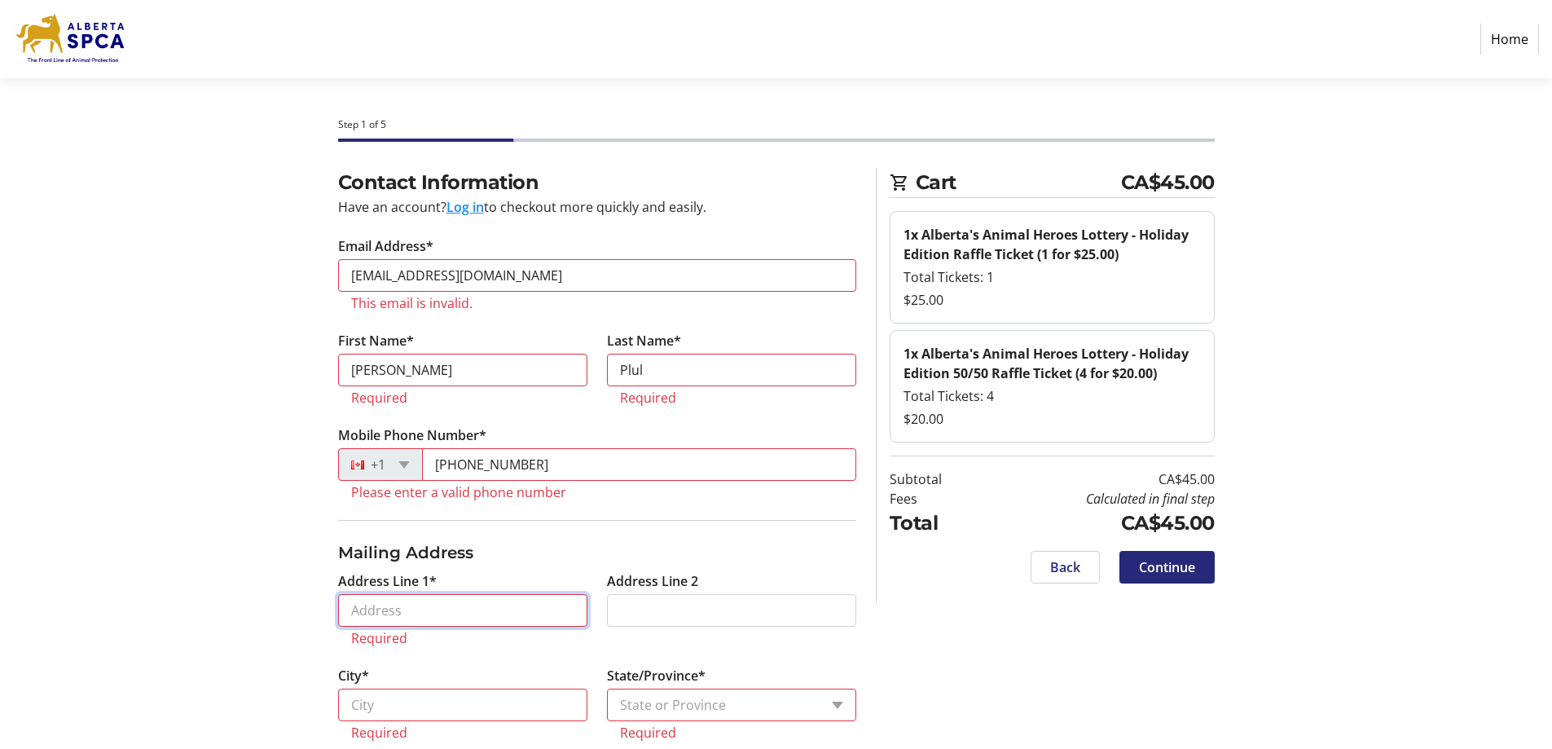
type input "#312 [STREET_ADDRESS] S."
type input "Lethbridge"
select select "AB"
type input "T1K 0B5"
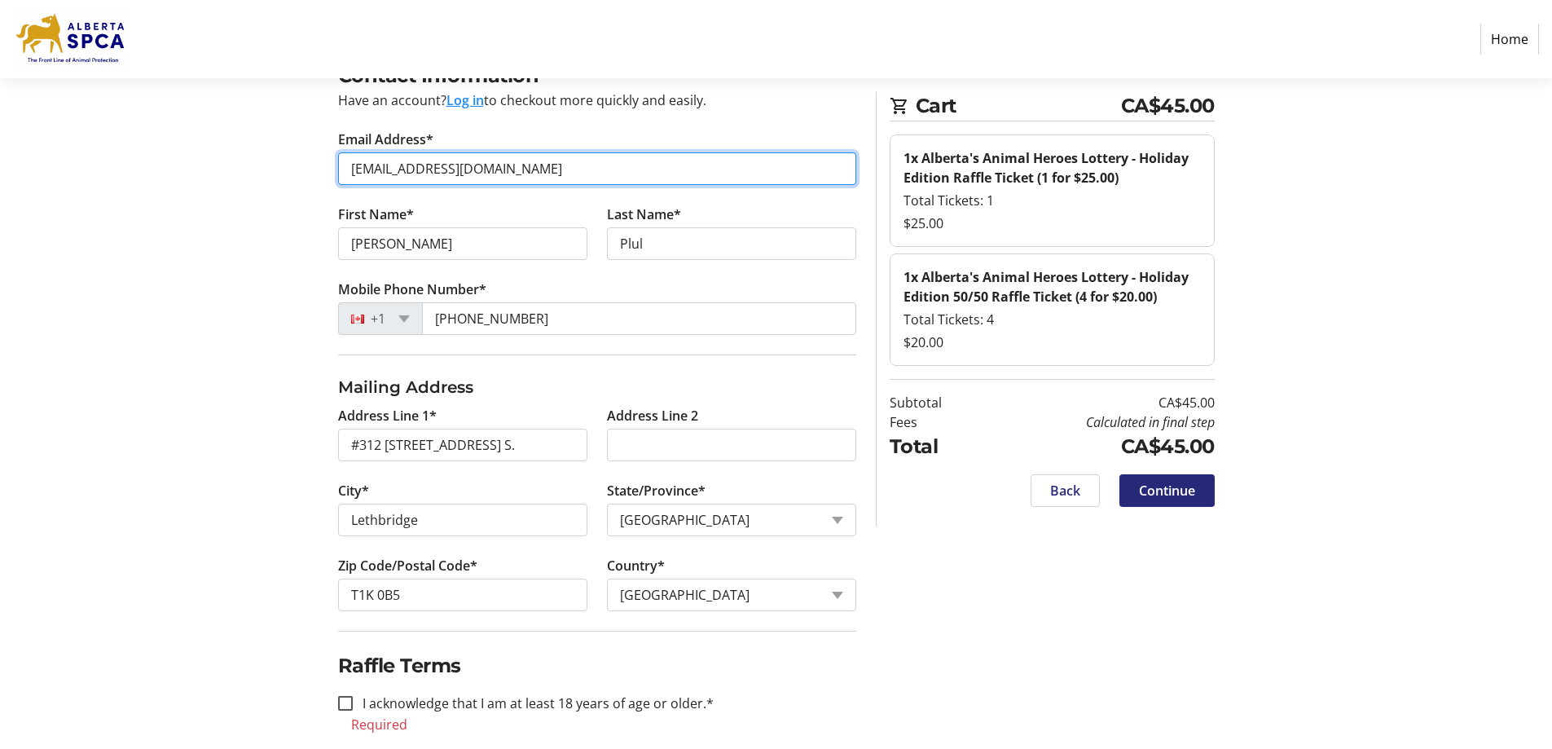
scroll to position [130, 0]
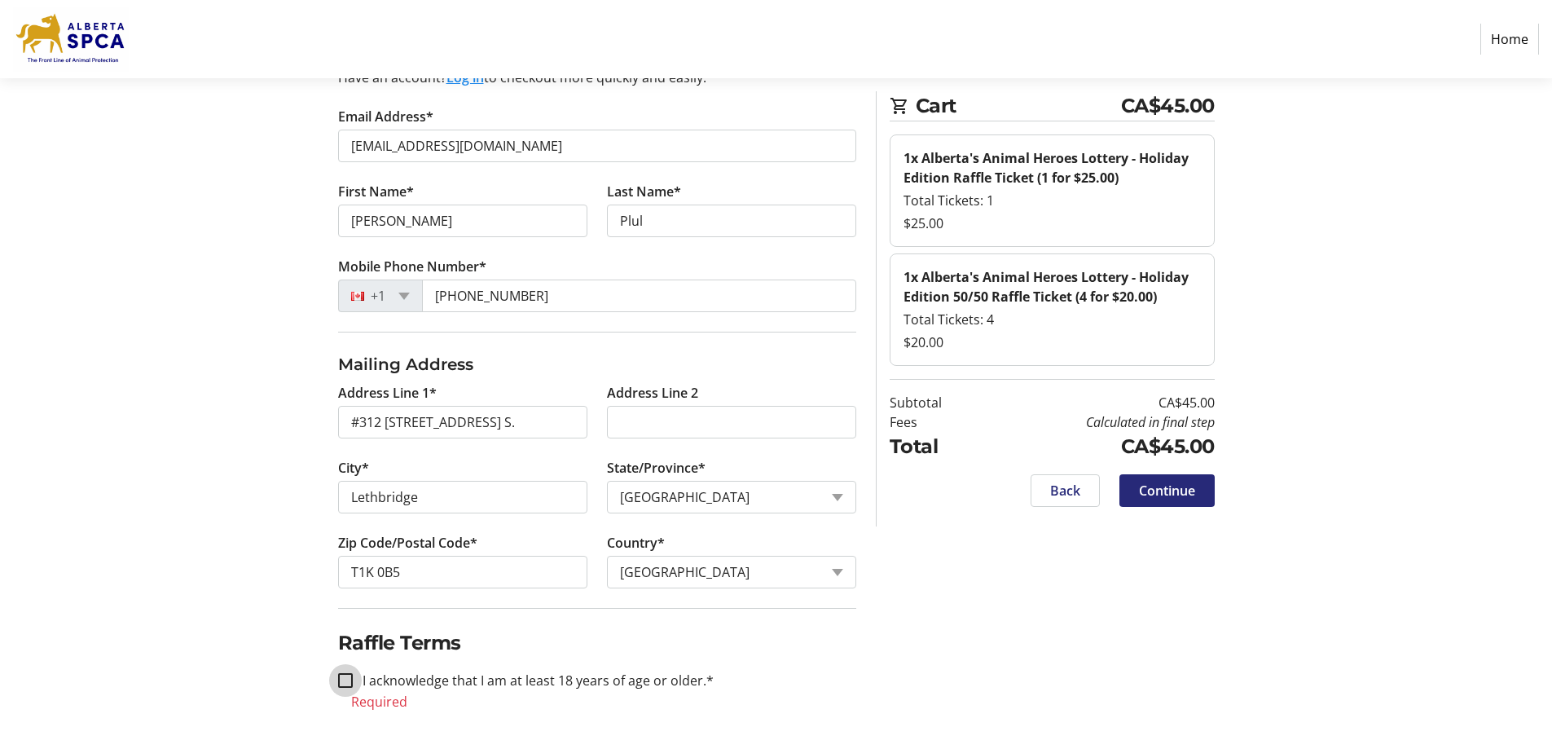
click at [345, 683] on input "I acknowledge that I am at least 18 years of age or older.*" at bounding box center [345, 680] width 15 height 15
checkbox input "true"
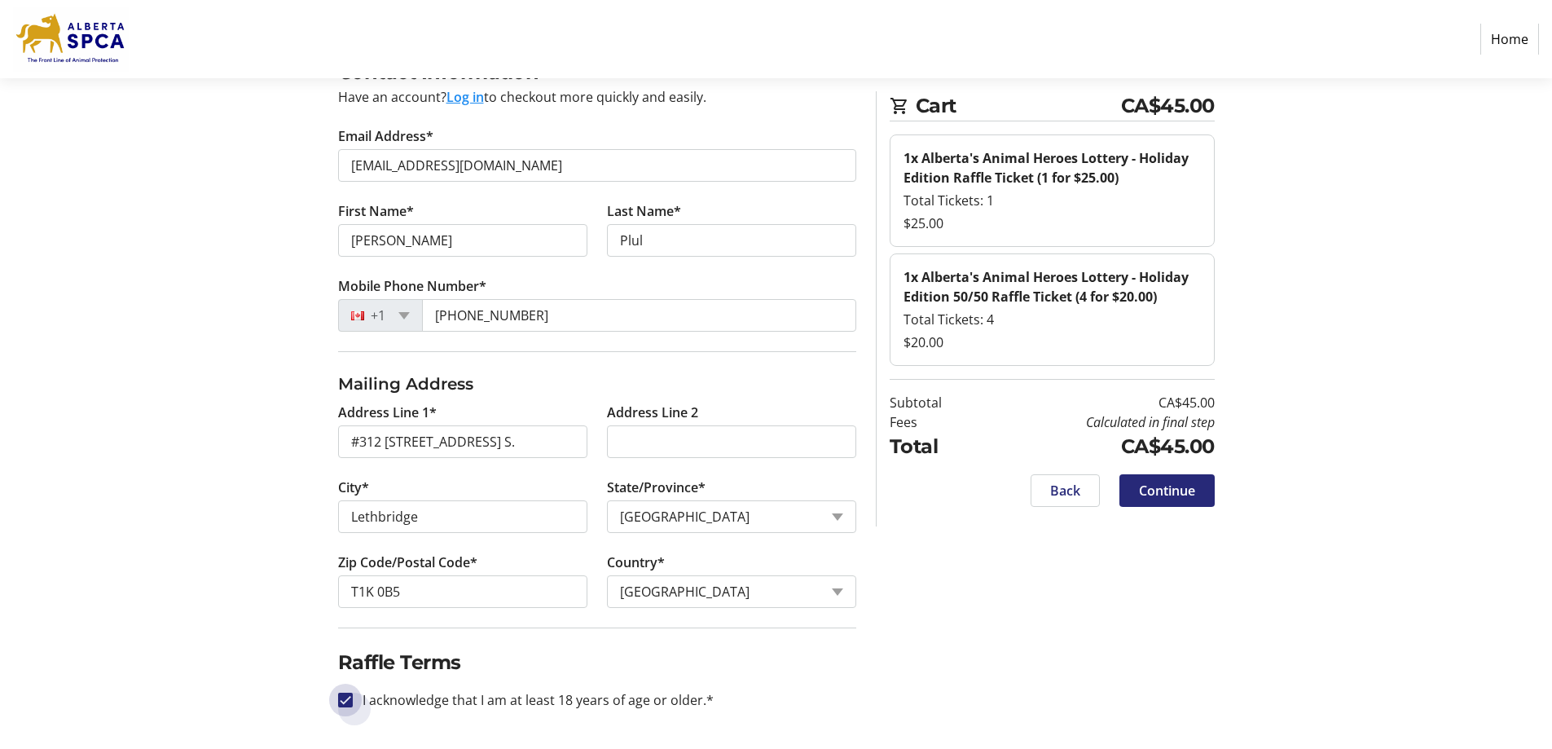
scroll to position [110, 0]
click at [1182, 496] on span "Continue" at bounding box center [1167, 491] width 56 height 20
click at [1182, 496] on div "Back Continue" at bounding box center [1052, 490] width 325 height 33
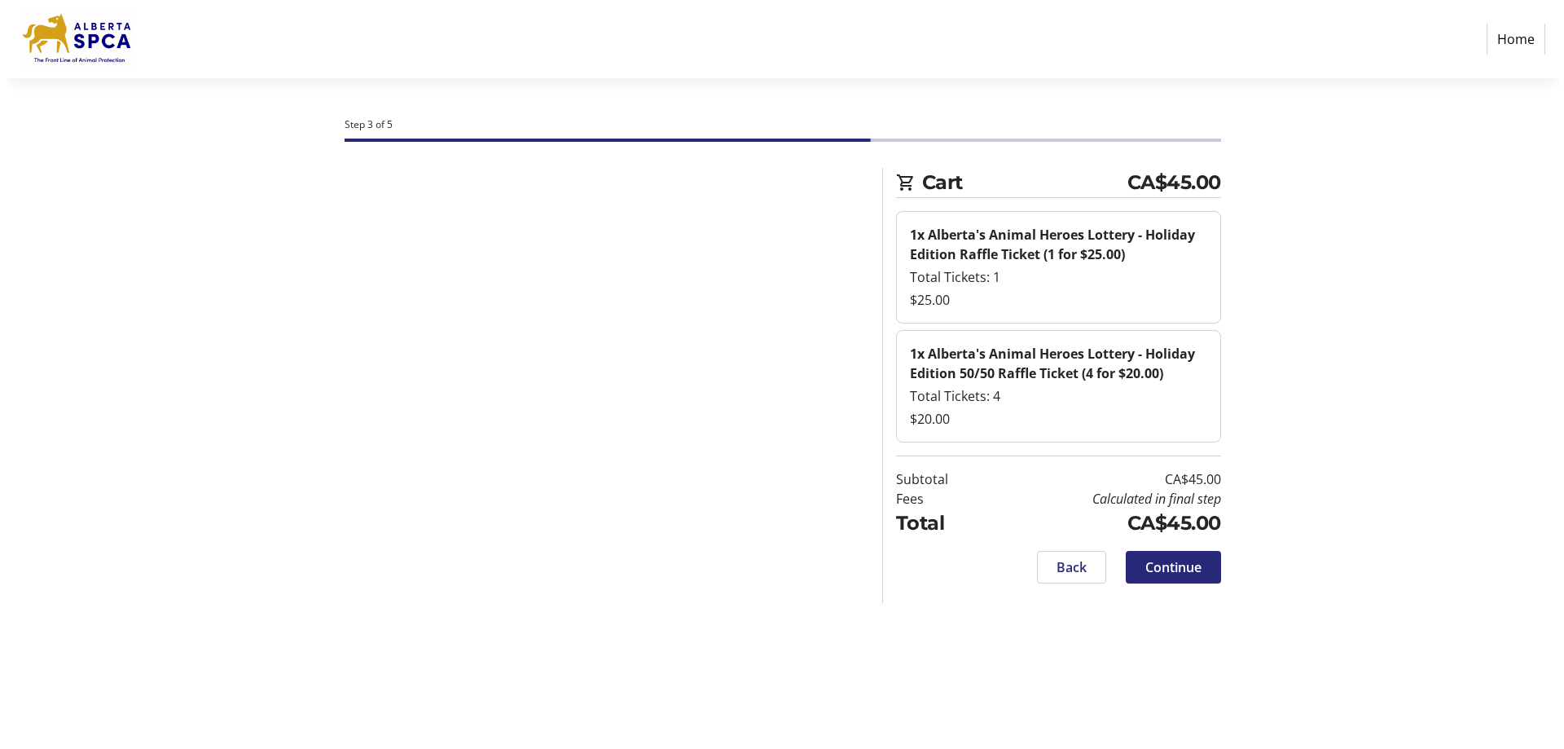
scroll to position [0, 0]
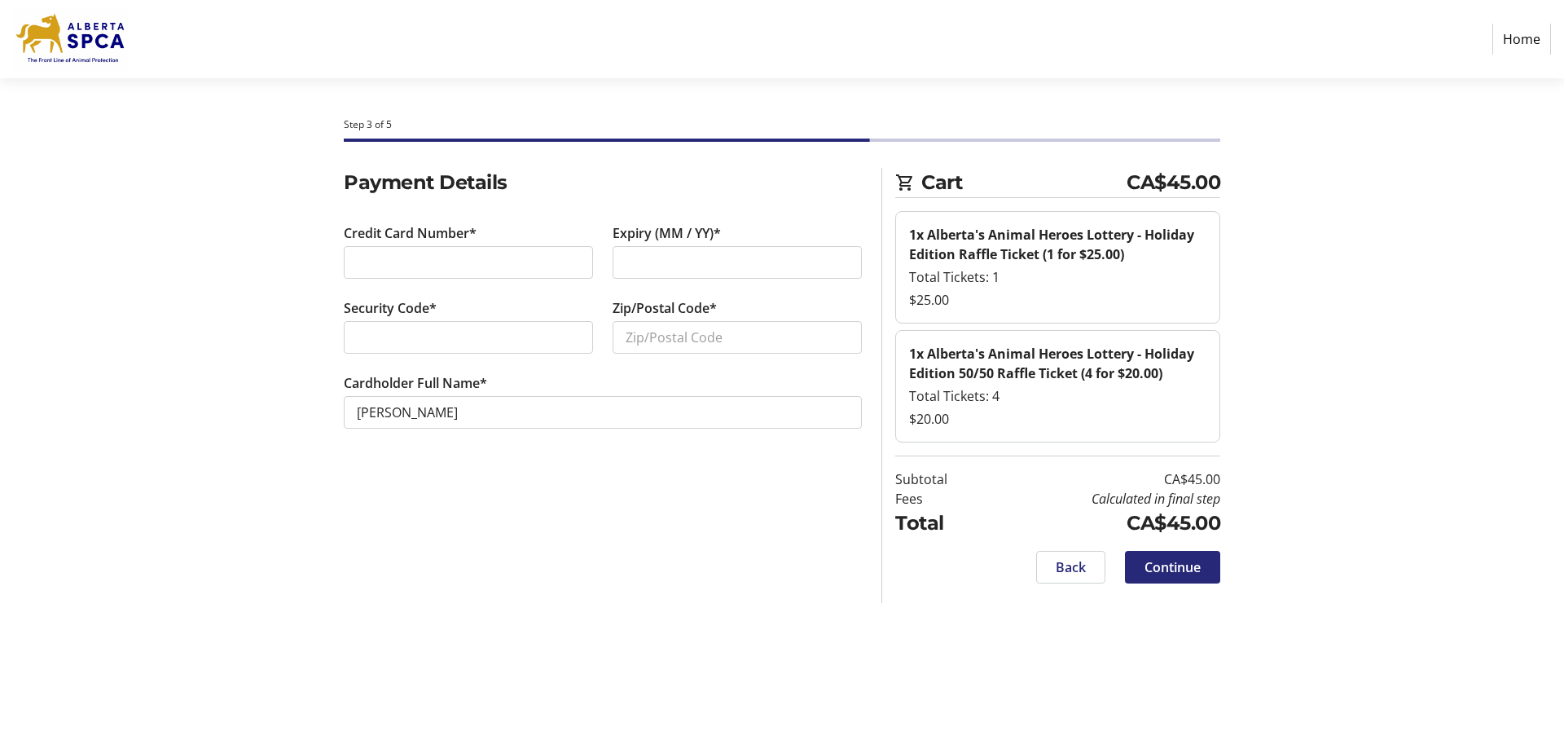
click at [622, 257] on div at bounding box center [737, 262] width 249 height 33
click at [626, 336] on input "Zip/Postal Code*" at bounding box center [737, 337] width 249 height 33
type input "T1K0B5"
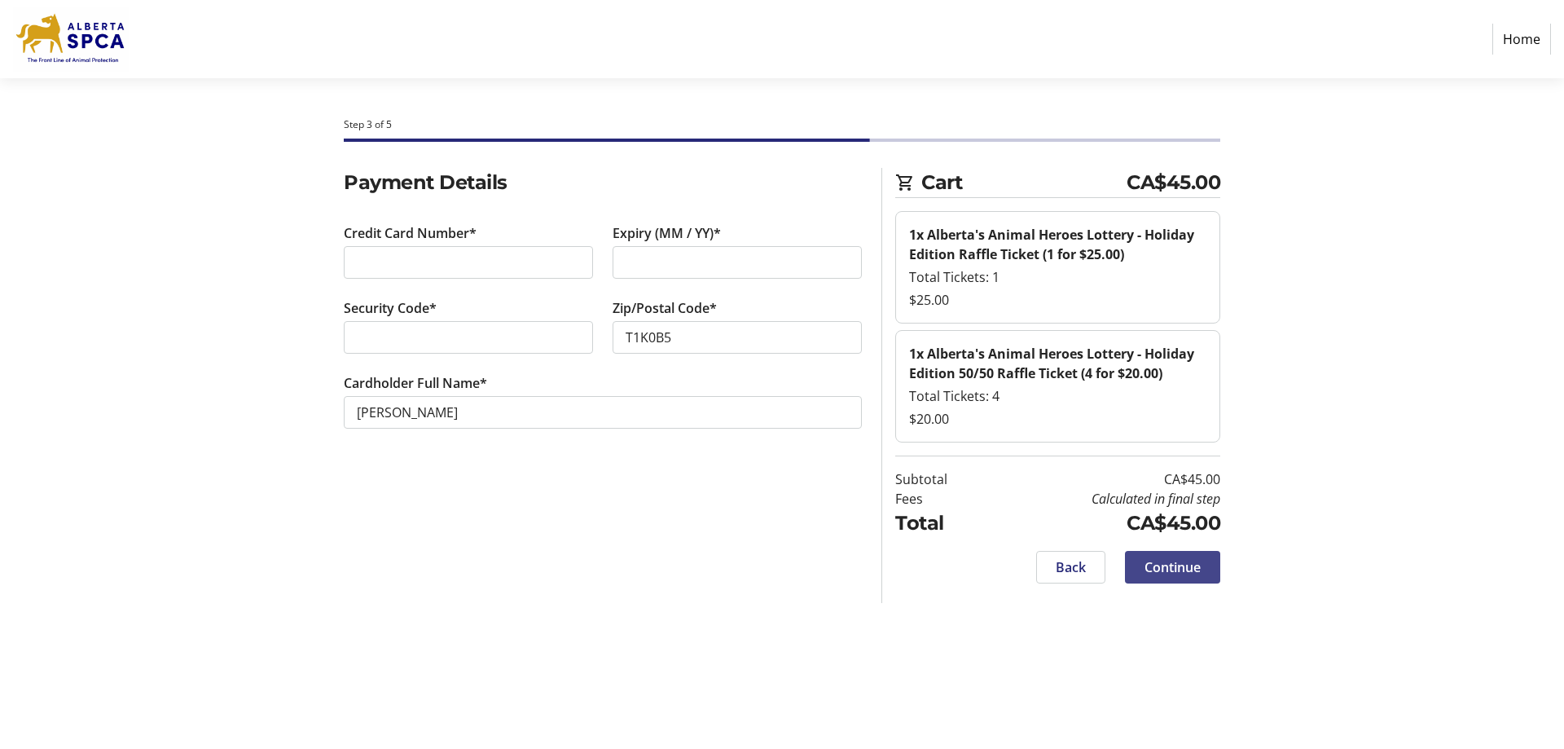
click at [1152, 562] on span "Continue" at bounding box center [1173, 567] width 56 height 20
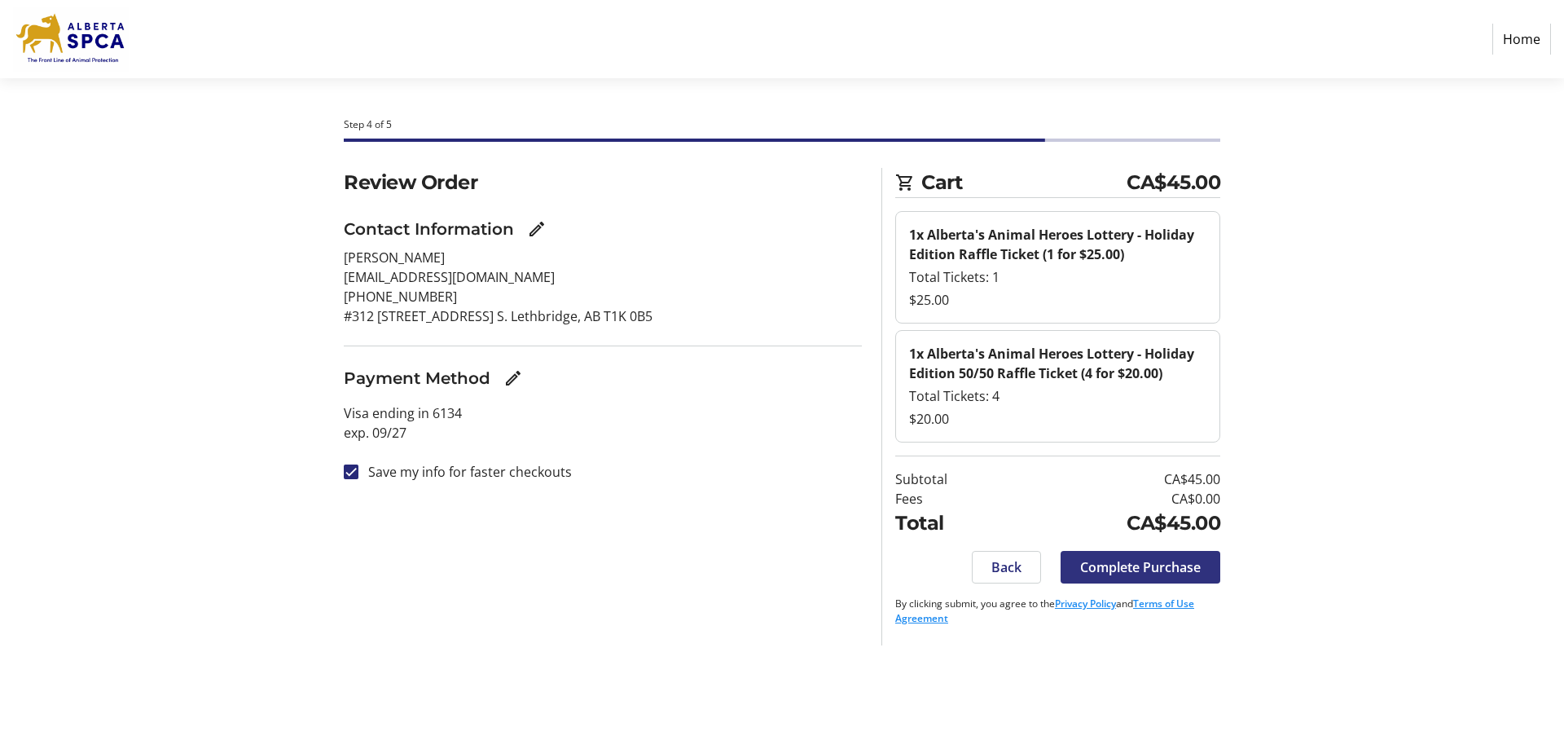
click at [1186, 563] on span "Complete Purchase" at bounding box center [1140, 567] width 121 height 20
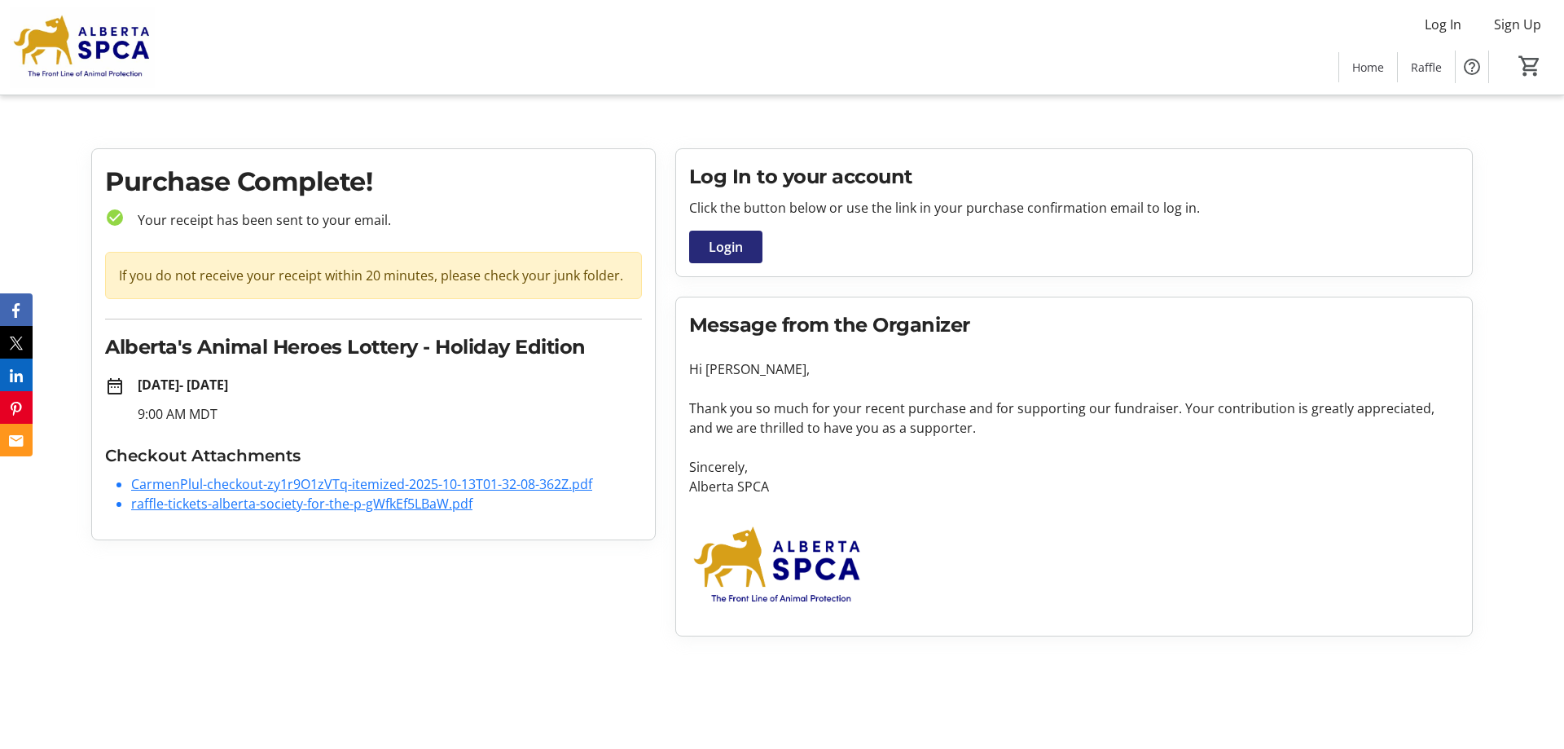
click at [543, 482] on link "CarmenPlul-checkout-zy1r9O1zVTq-itemized-2025-10-13T01-32-08-362Z.pdf" at bounding box center [361, 484] width 461 height 18
click at [932, 82] on div "Log In Sign Up Home Raffle 0" at bounding box center [782, 47] width 1564 height 95
click at [718, 243] on span "Login" at bounding box center [726, 247] width 34 height 20
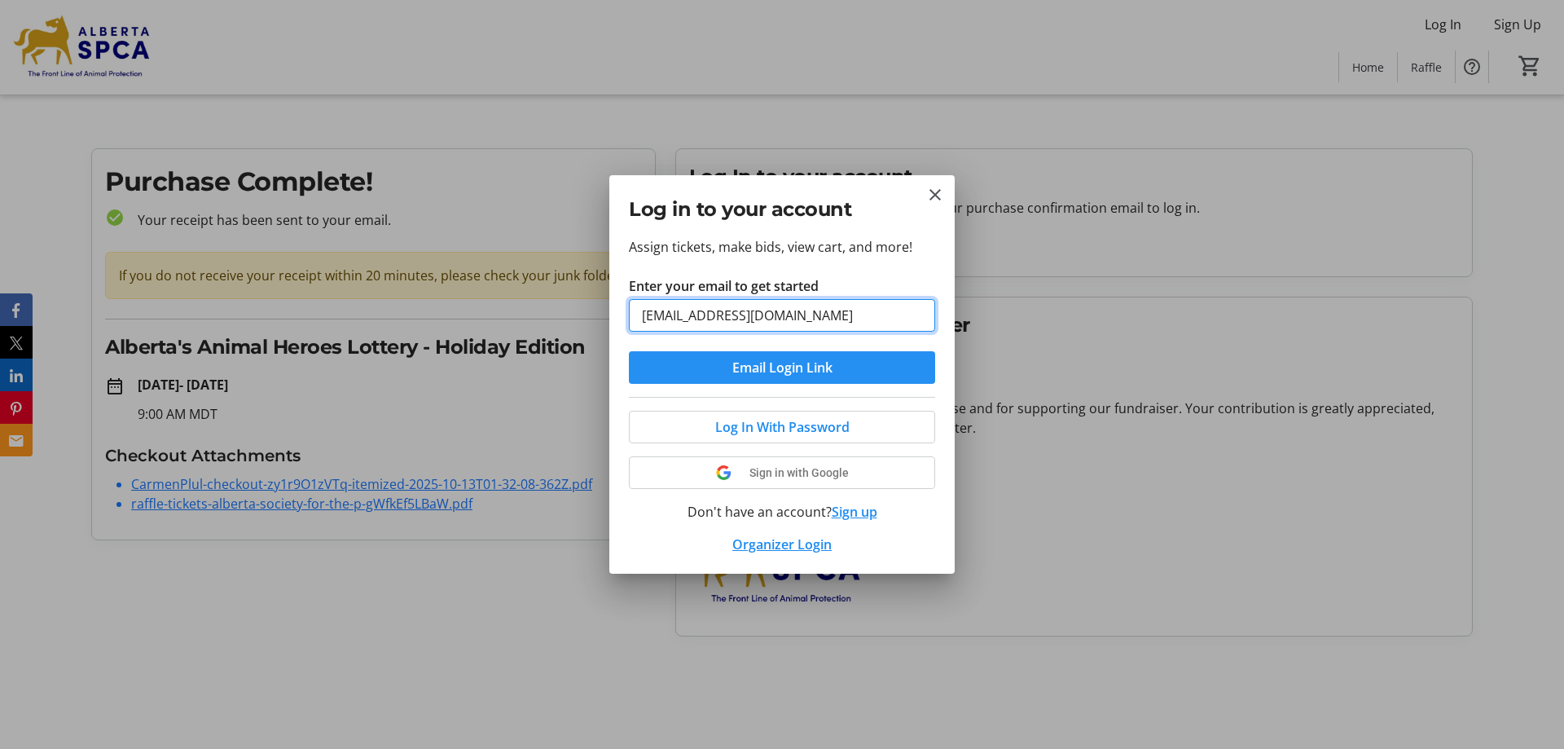
type input "[EMAIL_ADDRESS][DOMAIN_NAME]"
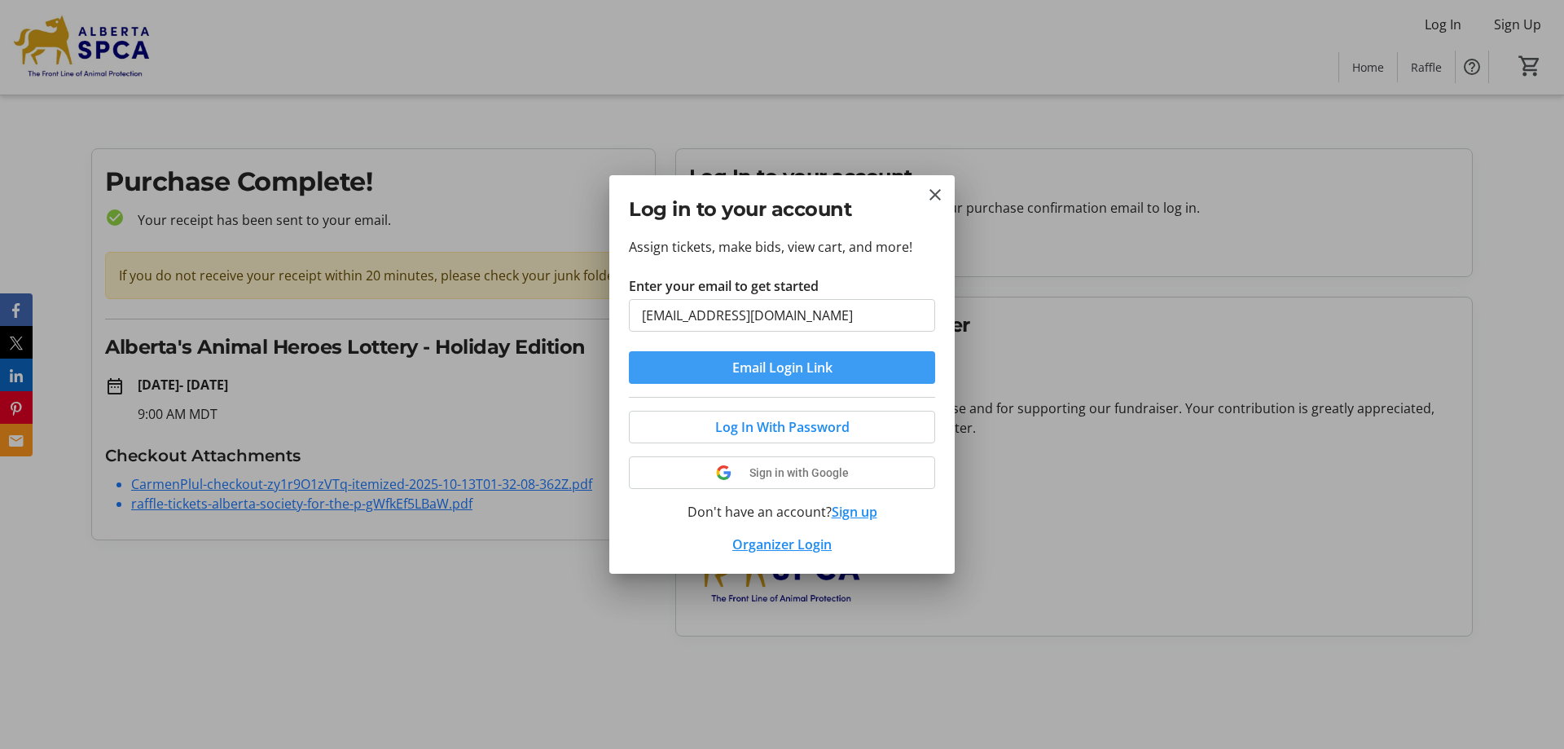
click at [877, 376] on span "submit" at bounding box center [782, 367] width 306 height 39
click at [877, 376] on form "Enter your email to get started [EMAIL_ADDRESS][DOMAIN_NAME] Email Login Link" at bounding box center [782, 330] width 306 height 108
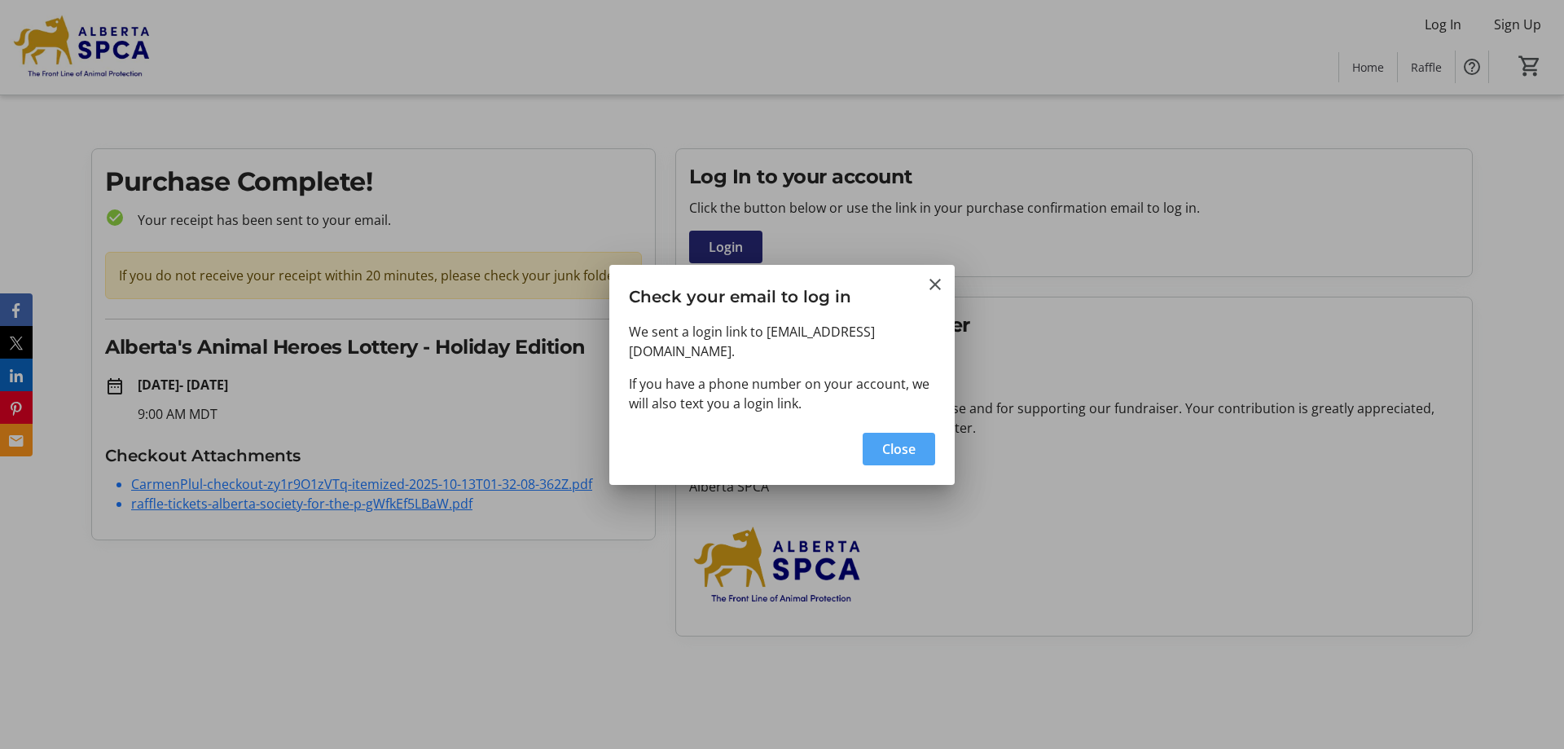
click at [891, 439] on span "Close" at bounding box center [898, 449] width 33 height 20
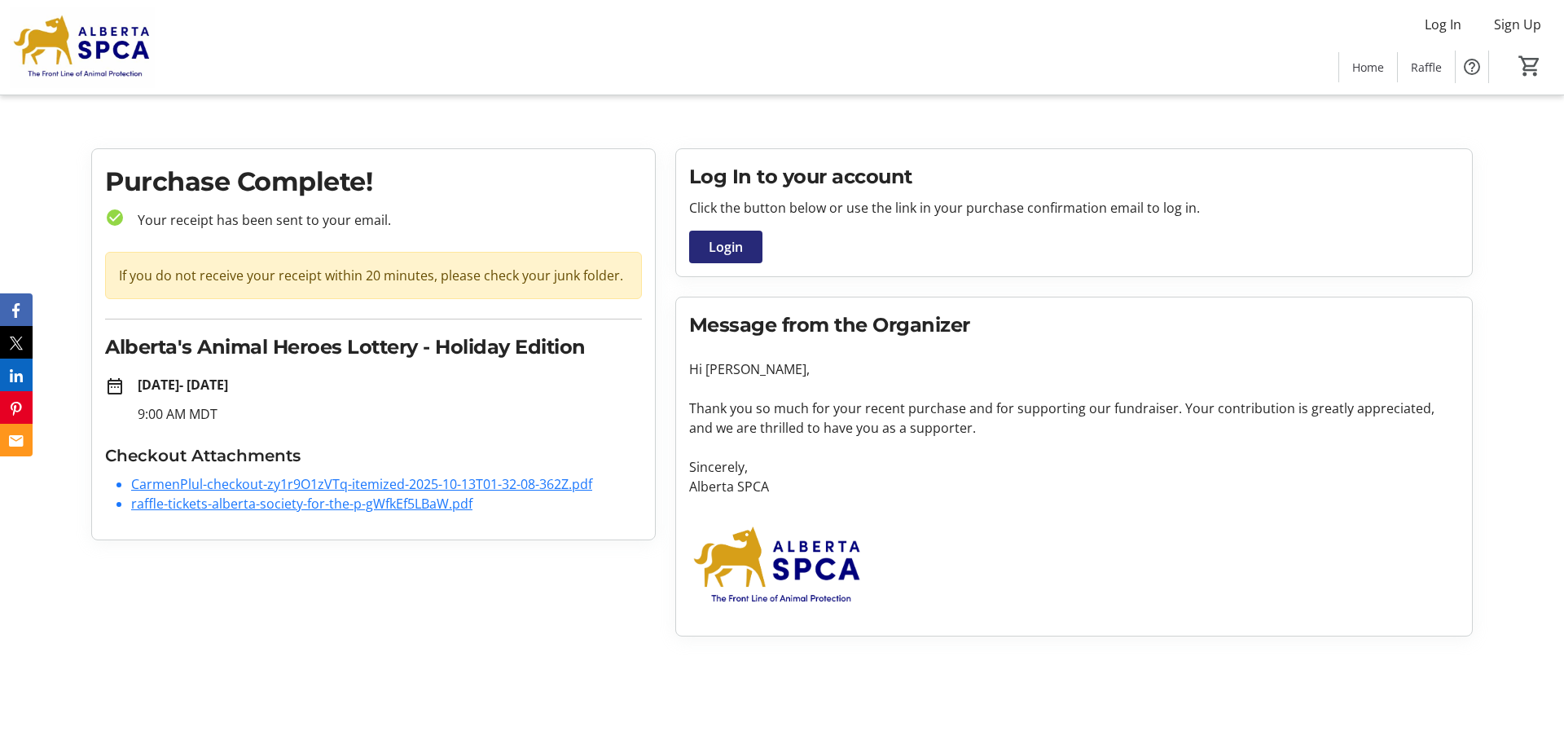
click at [394, 486] on link "CarmenPlul-checkout-zy1r9O1zVTq-itemized-2025-10-13T01-32-08-362Z.pdf" at bounding box center [361, 484] width 461 height 18
click at [432, 502] on link "raffle-tickets-alberta-society-for-the-p-gWfkEf5LBaW.pdf" at bounding box center [301, 504] width 341 height 18
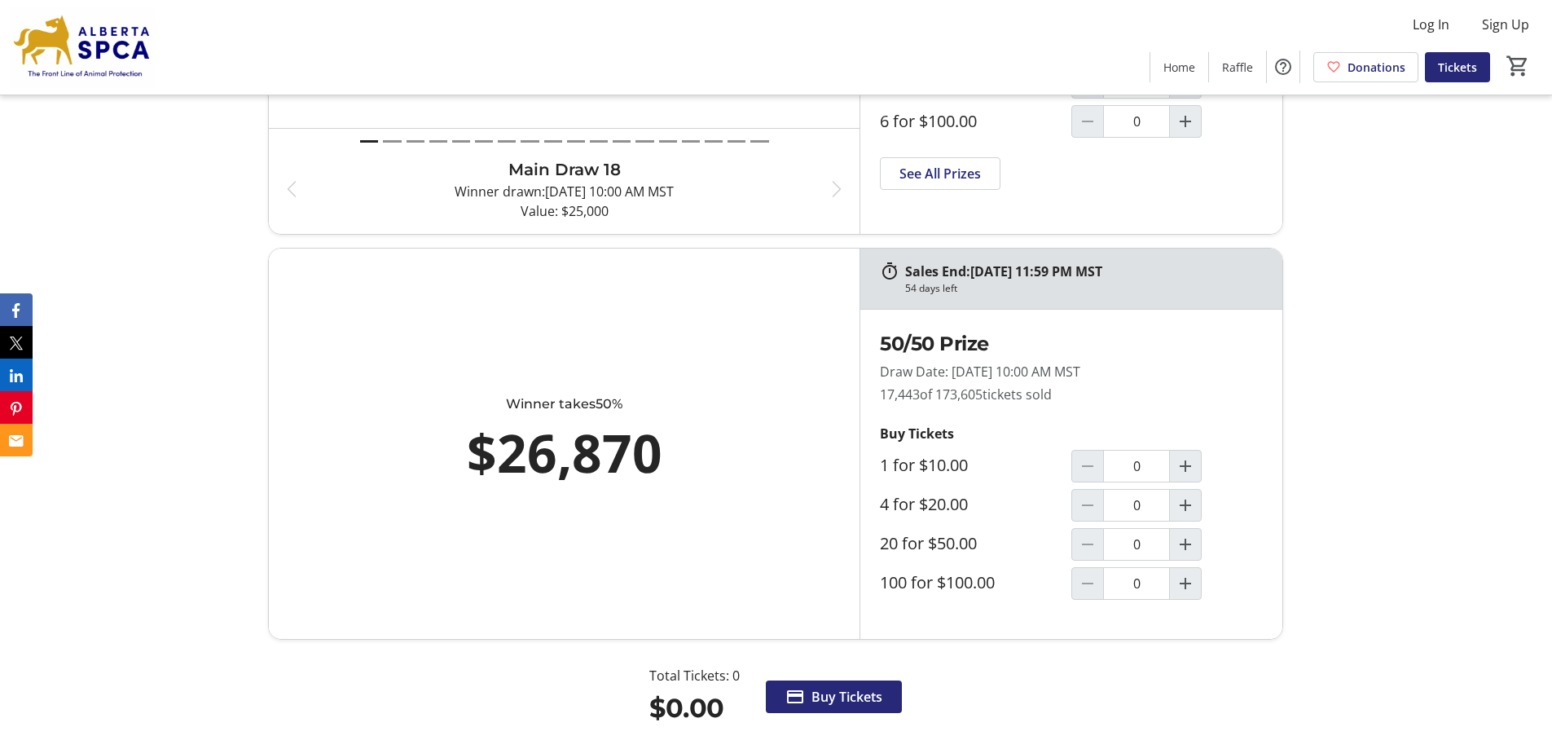
scroll to position [1874, 0]
